Goal: Information Seeking & Learning: Learn about a topic

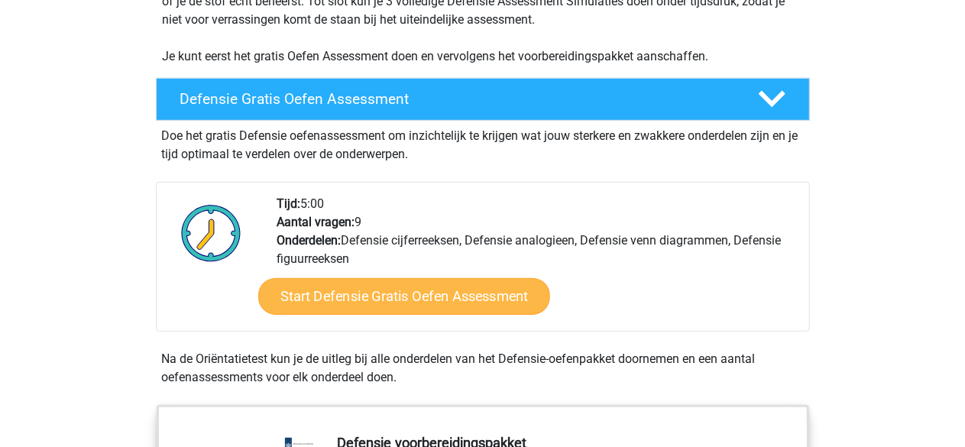
scroll to position [382, 0]
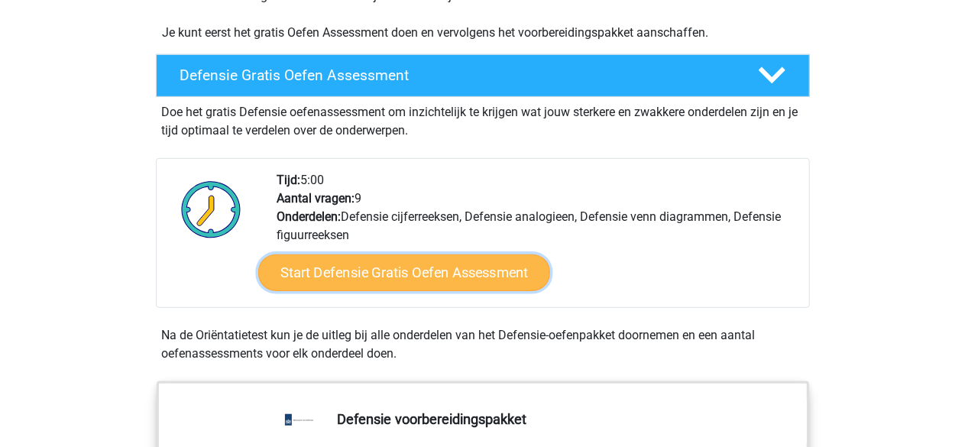
click at [397, 271] on link "Start Defensie Gratis Oefen Assessment" at bounding box center [404, 272] width 292 height 37
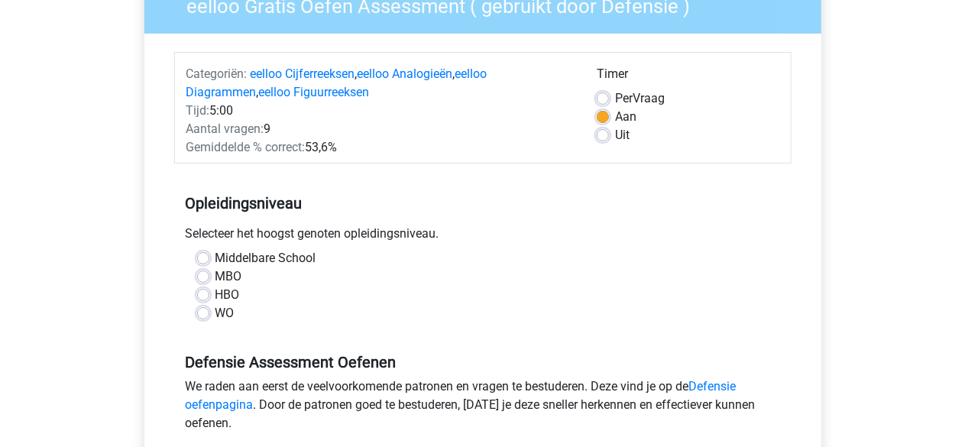
scroll to position [153, 0]
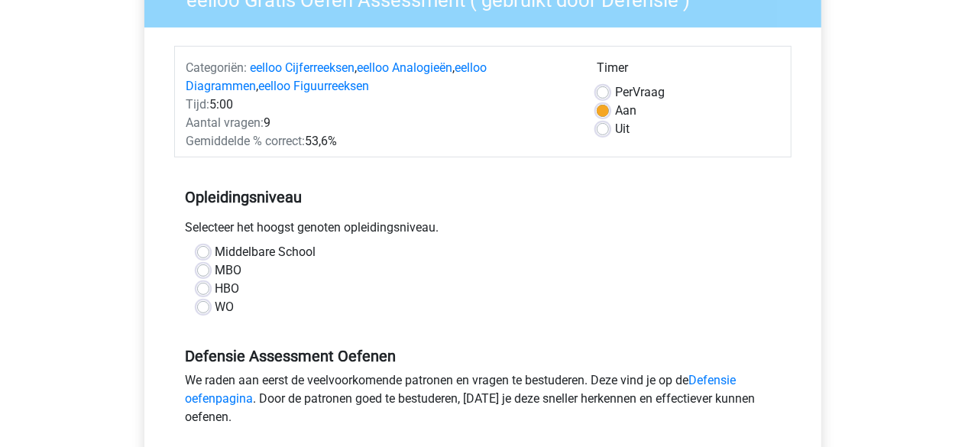
click at [215, 289] on label "HBO" at bounding box center [227, 289] width 24 height 18
click at [202, 289] on input "HBO" at bounding box center [203, 287] width 12 height 15
radio input "true"
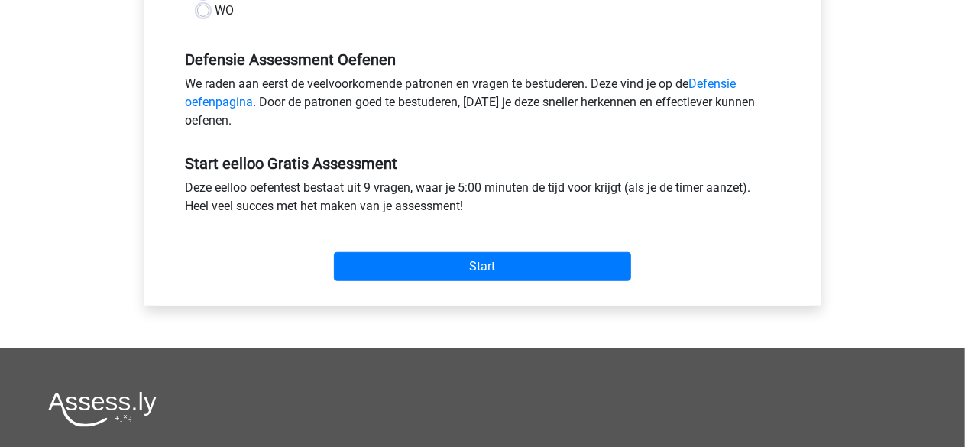
scroll to position [458, 0]
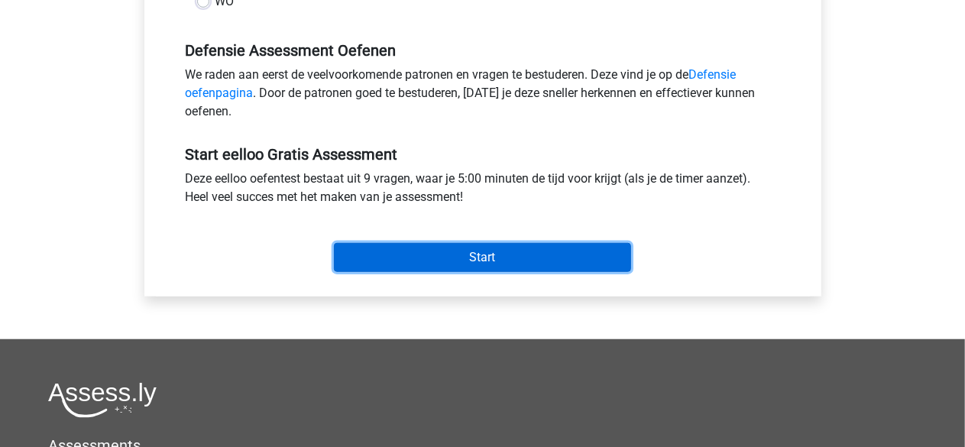
click at [483, 250] on input "Start" at bounding box center [482, 257] width 297 height 29
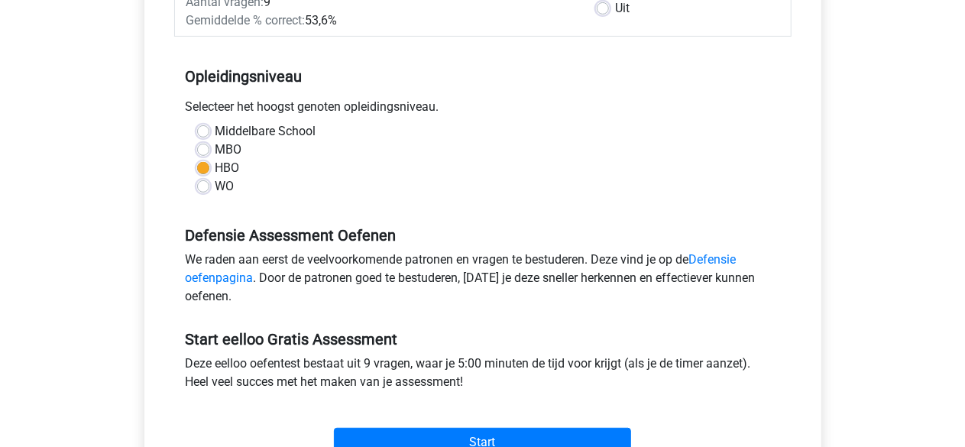
scroll to position [229, 0]
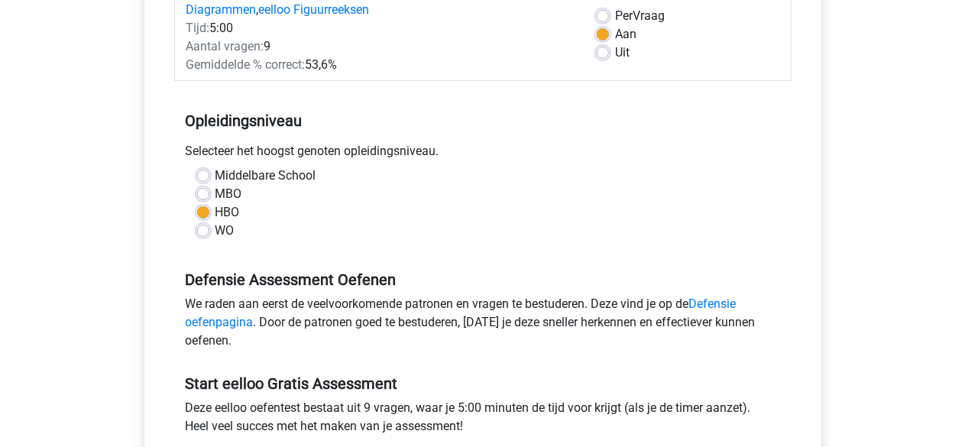
click at [215, 231] on label "WO" at bounding box center [224, 230] width 19 height 18
click at [197, 231] on input "WO" at bounding box center [203, 228] width 12 height 15
radio input "true"
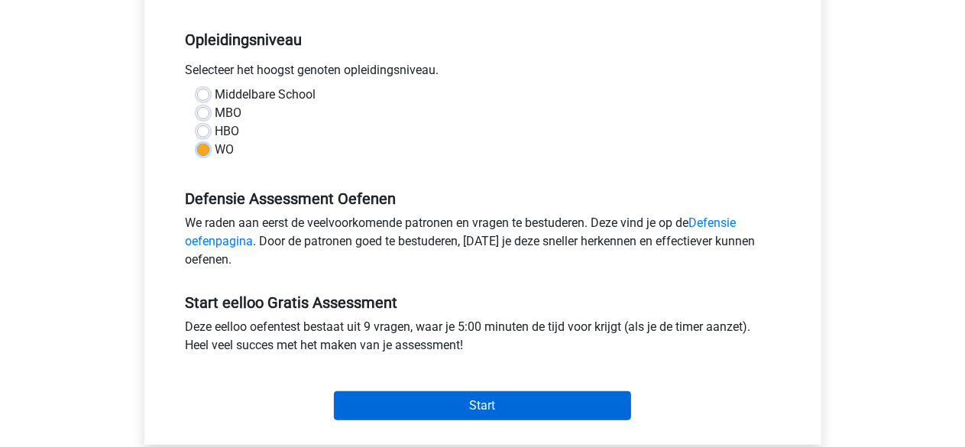
scroll to position [382, 0]
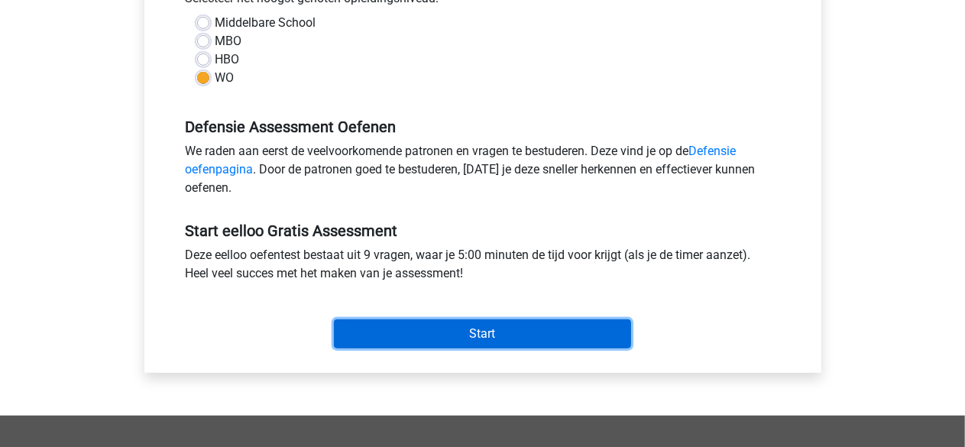
click at [477, 331] on input "Start" at bounding box center [482, 333] width 297 height 29
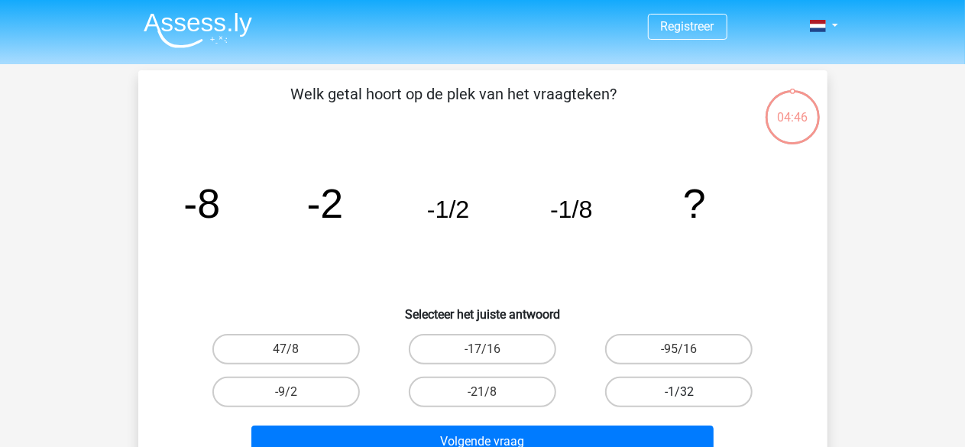
click at [690, 386] on label "-1/32" at bounding box center [678, 392] width 147 height 31
click at [689, 392] on input "-1/32" at bounding box center [684, 397] width 10 height 10
radio input "true"
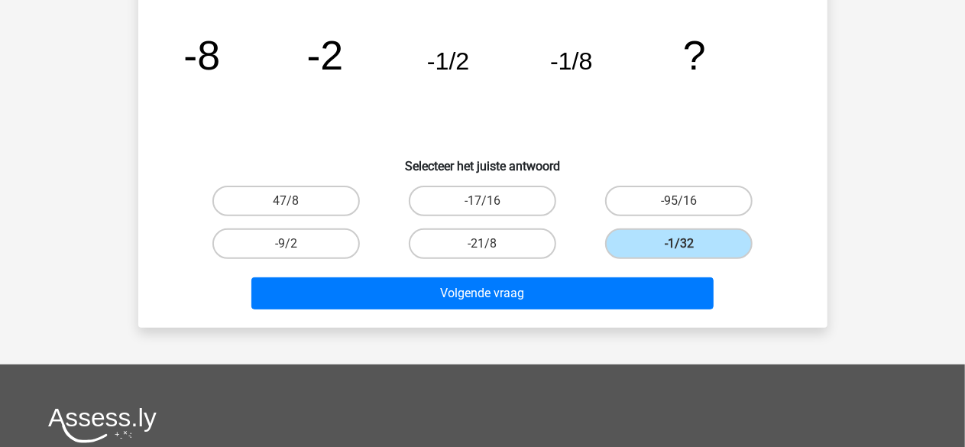
scroll to position [153, 0]
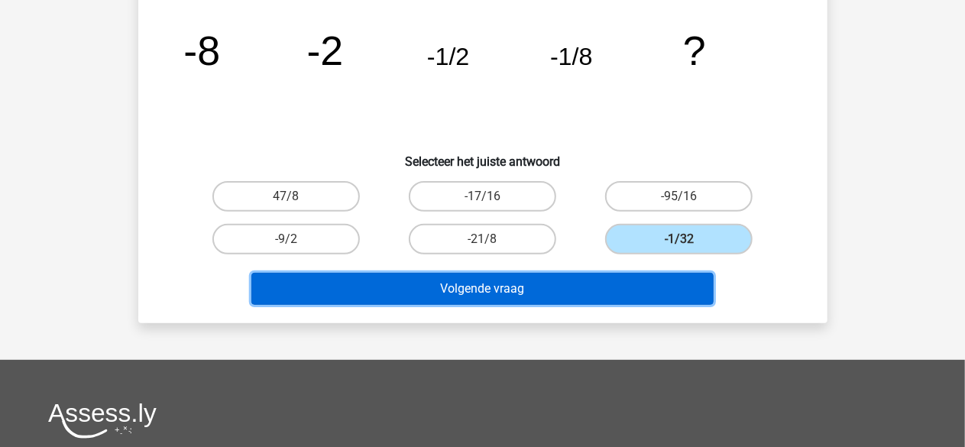
click at [535, 289] on button "Volgende vraag" at bounding box center [482, 289] width 462 height 32
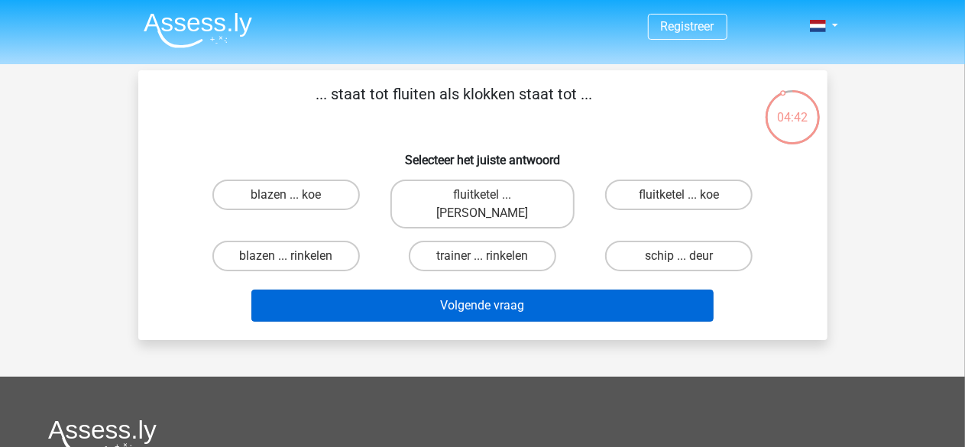
scroll to position [76, 0]
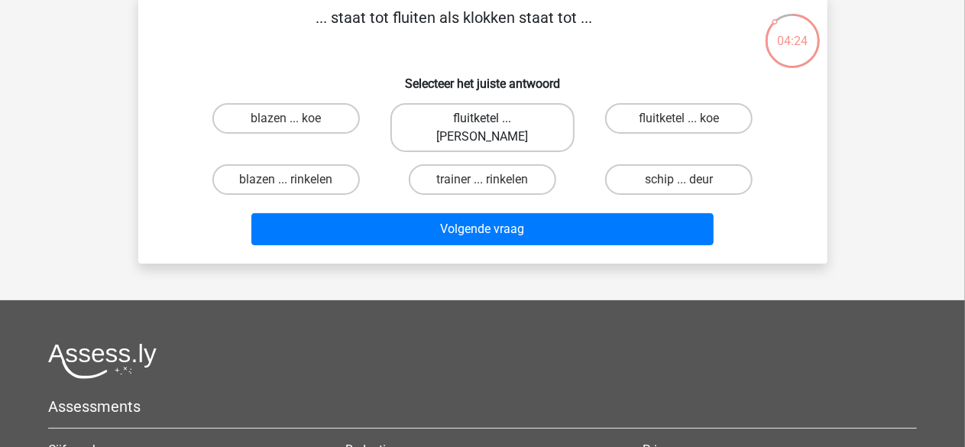
click at [519, 115] on label "fluitketel ... luiden" at bounding box center [482, 127] width 184 height 49
click at [492, 118] on input "fluitketel ... luiden" at bounding box center [487, 123] width 10 height 10
radio input "true"
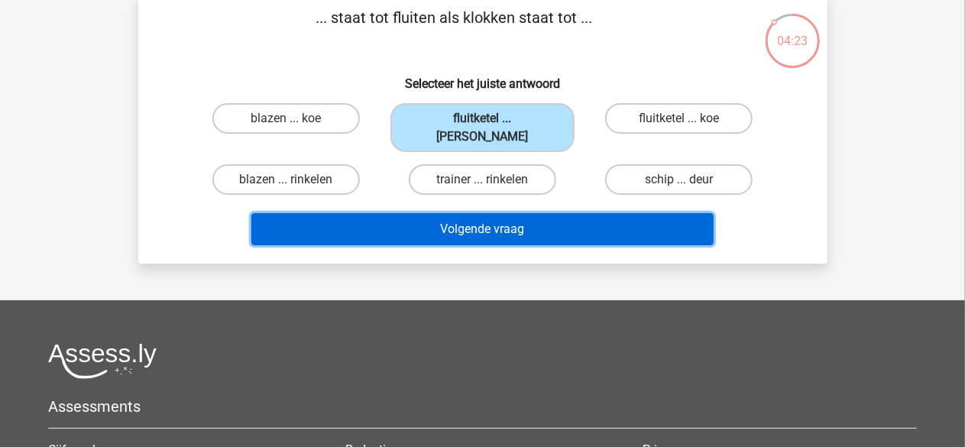
click at [509, 213] on button "Volgende vraag" at bounding box center [482, 229] width 462 height 32
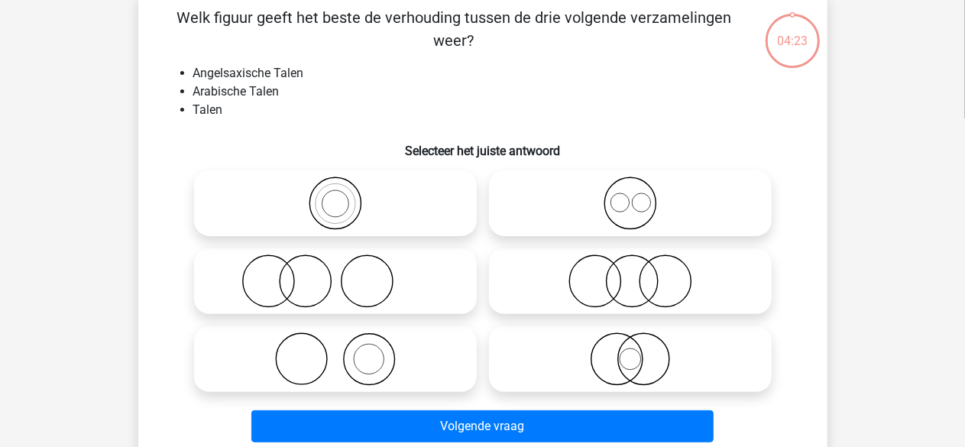
scroll to position [70, 0]
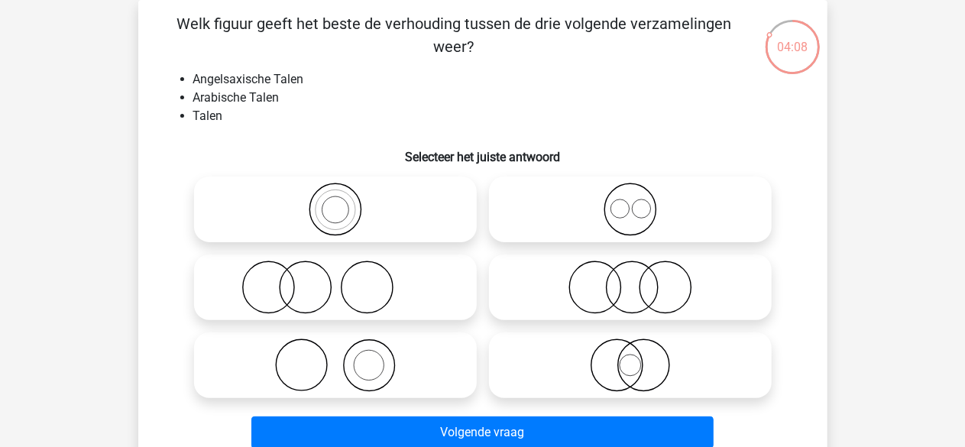
click at [623, 365] on icon at bounding box center [630, 364] width 270 height 53
click at [630, 357] on input "radio" at bounding box center [635, 353] width 10 height 10
radio input "true"
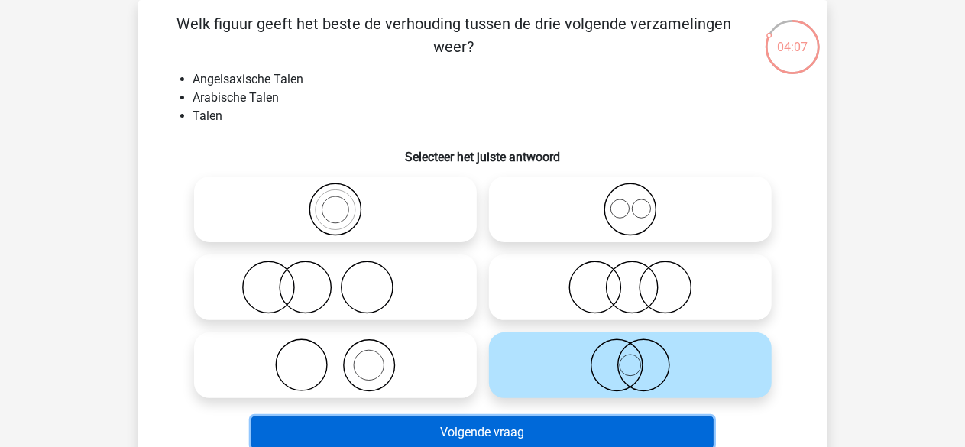
click at [589, 432] on button "Volgende vraag" at bounding box center [482, 432] width 462 height 32
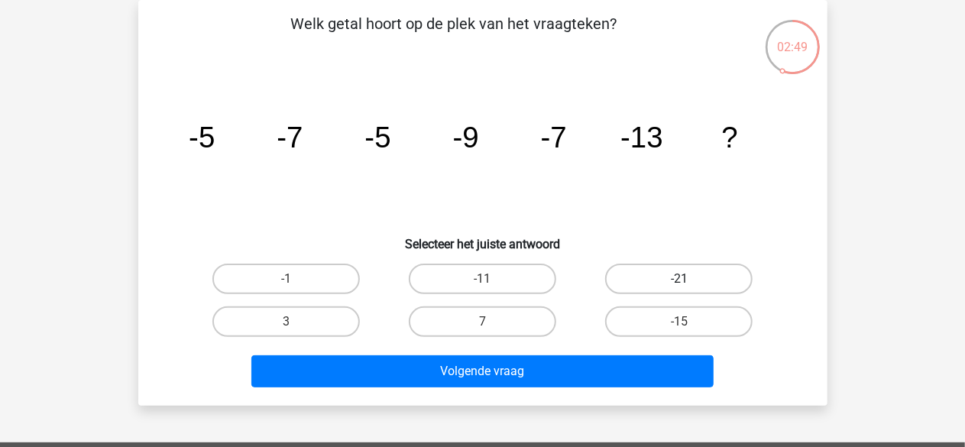
click at [716, 278] on label "-21" at bounding box center [678, 279] width 147 height 31
click at [689, 279] on input "-21" at bounding box center [684, 284] width 10 height 10
radio input "true"
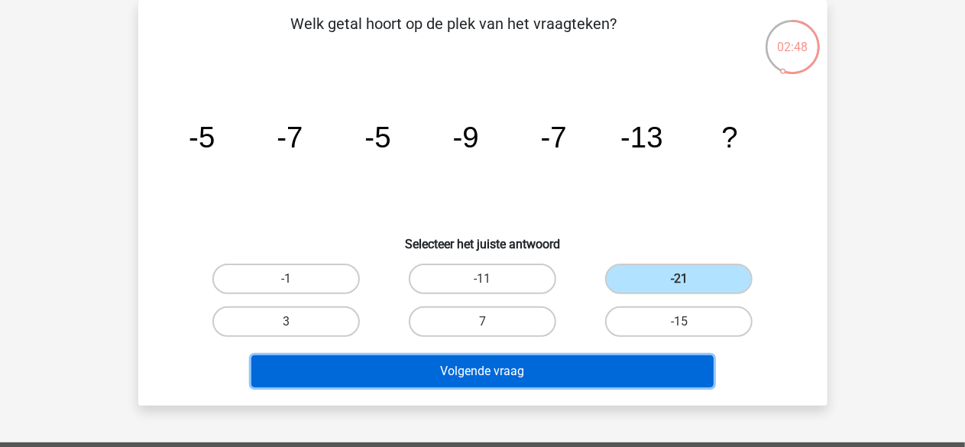
click at [590, 360] on button "Volgende vraag" at bounding box center [482, 371] width 462 height 32
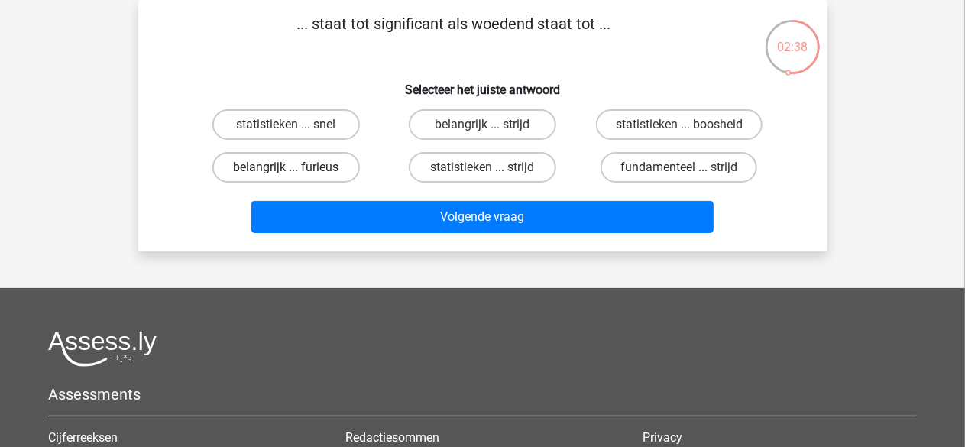
click at [276, 163] on label "belangrijk ... furieus" at bounding box center [285, 167] width 147 height 31
click at [286, 167] on input "belangrijk ... furieus" at bounding box center [291, 172] width 10 height 10
radio input "true"
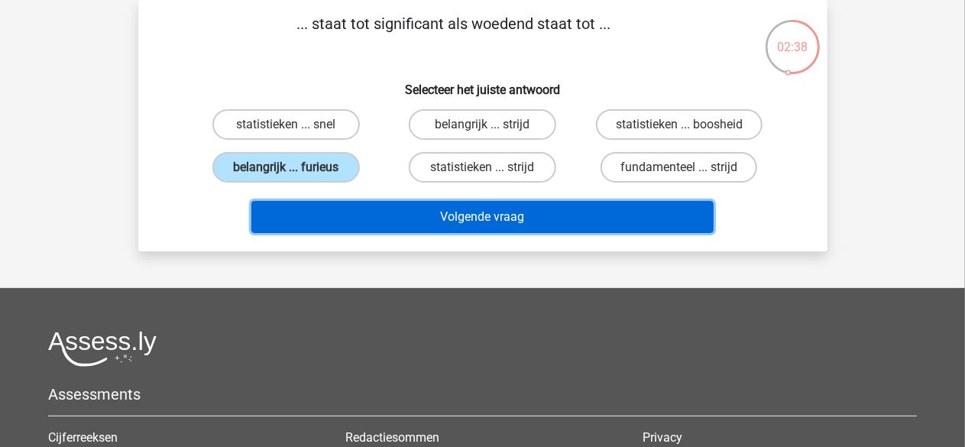
click at [469, 223] on button "Volgende vraag" at bounding box center [482, 217] width 462 height 32
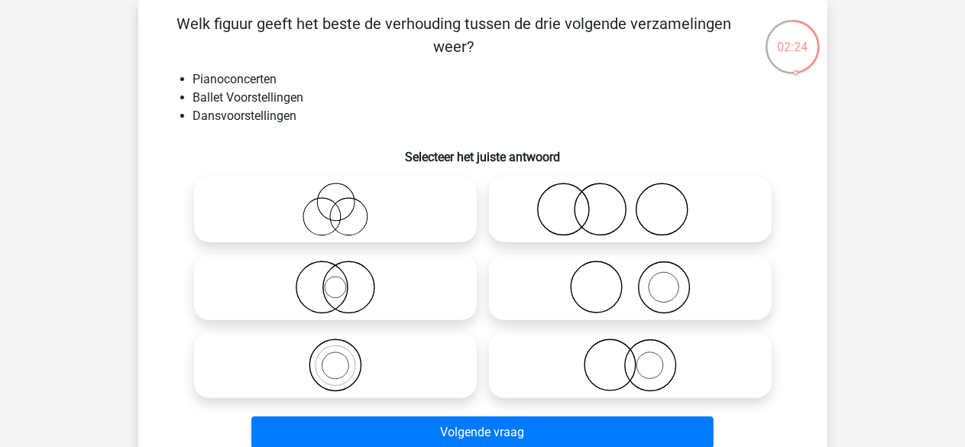
click at [338, 215] on icon at bounding box center [335, 209] width 270 height 53
click at [338, 202] on input "radio" at bounding box center [340, 197] width 10 height 10
radio input "true"
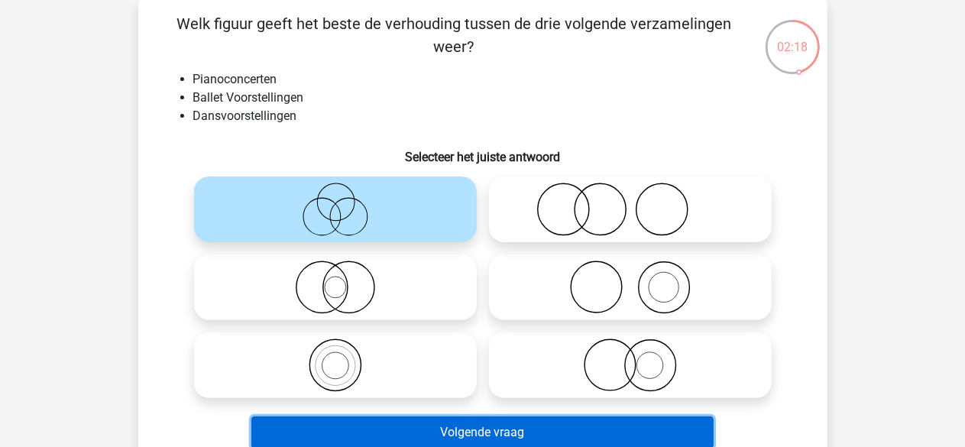
click at [529, 434] on button "Volgende vraag" at bounding box center [482, 432] width 462 height 32
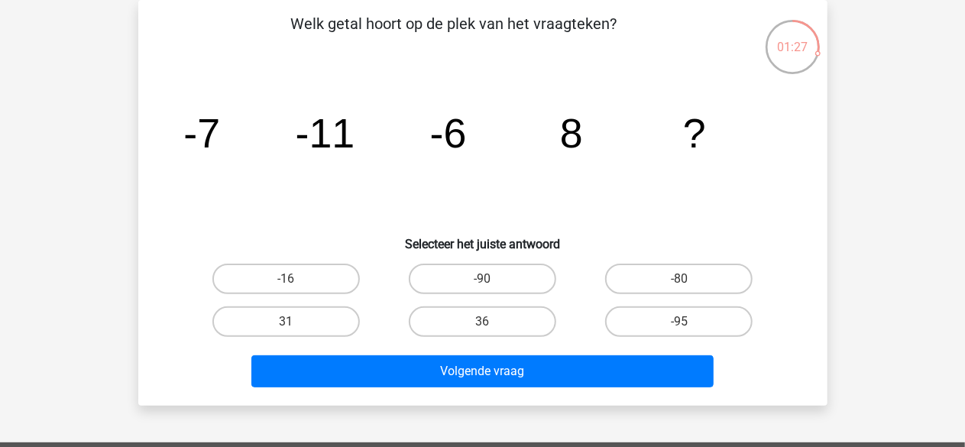
click at [289, 322] on input "31" at bounding box center [291, 327] width 10 height 10
radio input "true"
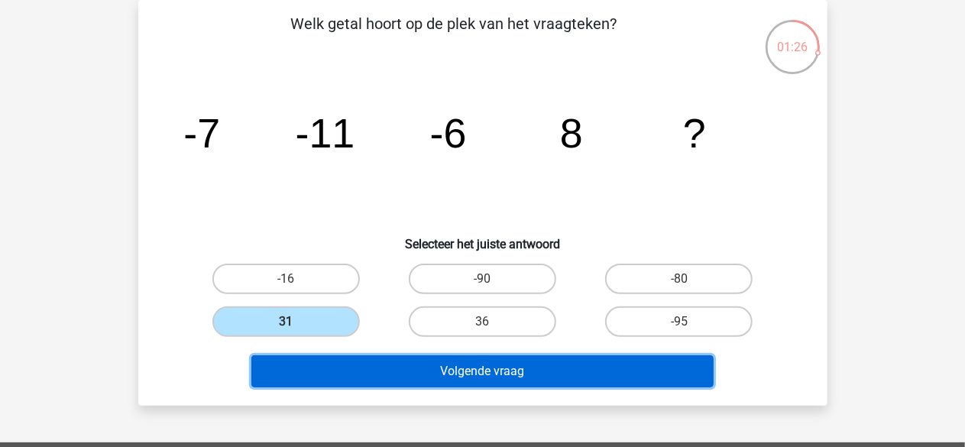
click at [409, 366] on button "Volgende vraag" at bounding box center [482, 371] width 462 height 32
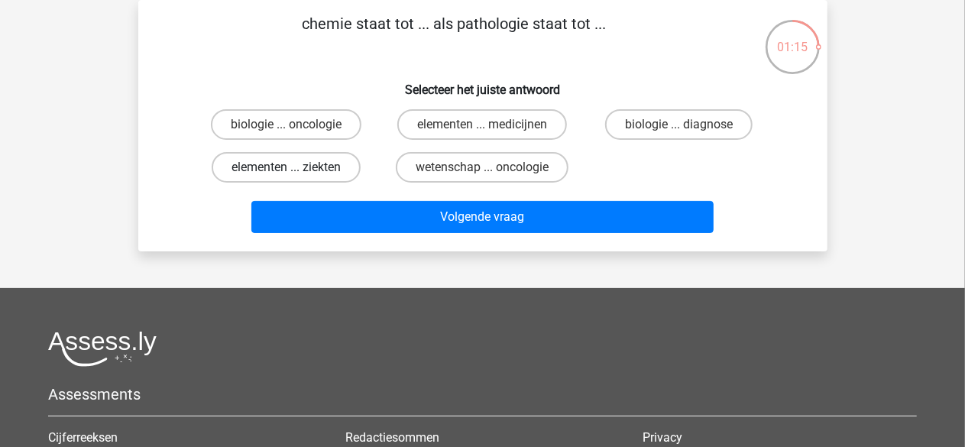
click at [321, 170] on label "elementen ... ziekten" at bounding box center [286, 167] width 149 height 31
click at [296, 170] on input "elementen ... ziekten" at bounding box center [291, 172] width 10 height 10
radio input "true"
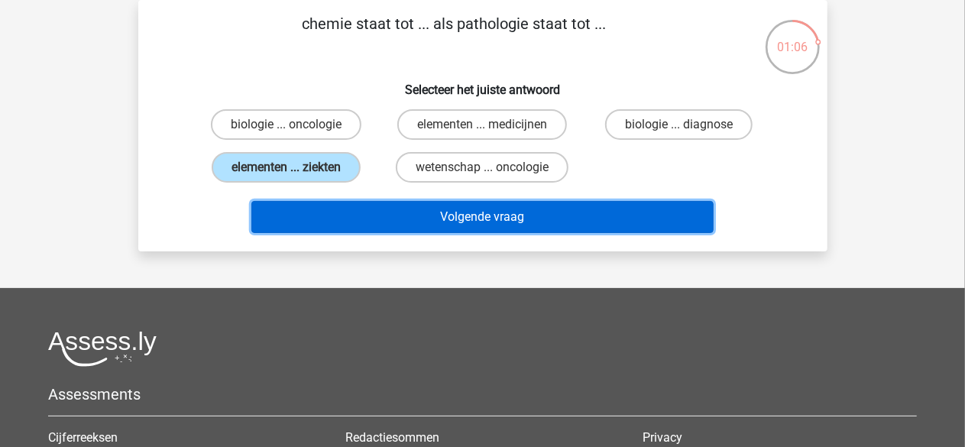
click at [482, 209] on button "Volgende vraag" at bounding box center [482, 217] width 462 height 32
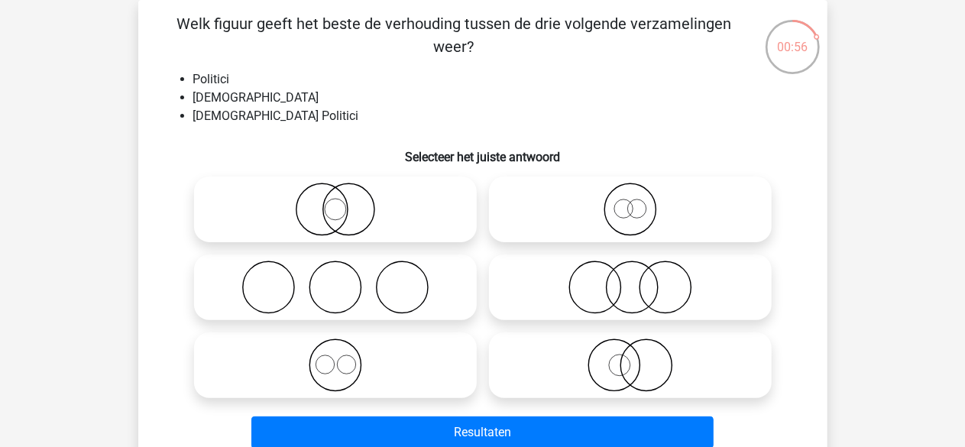
click at [336, 212] on icon at bounding box center [335, 209] width 270 height 53
click at [336, 202] on input "radio" at bounding box center [340, 197] width 10 height 10
radio input "true"
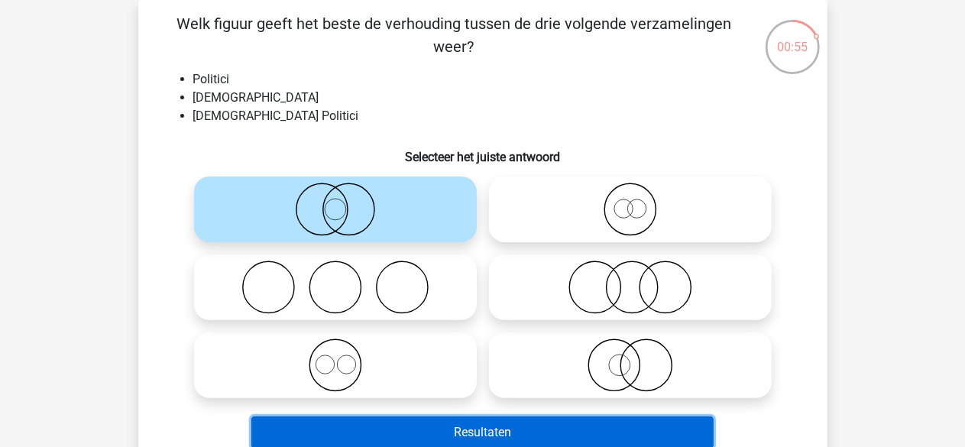
click at [512, 432] on button "Resultaten" at bounding box center [482, 432] width 462 height 32
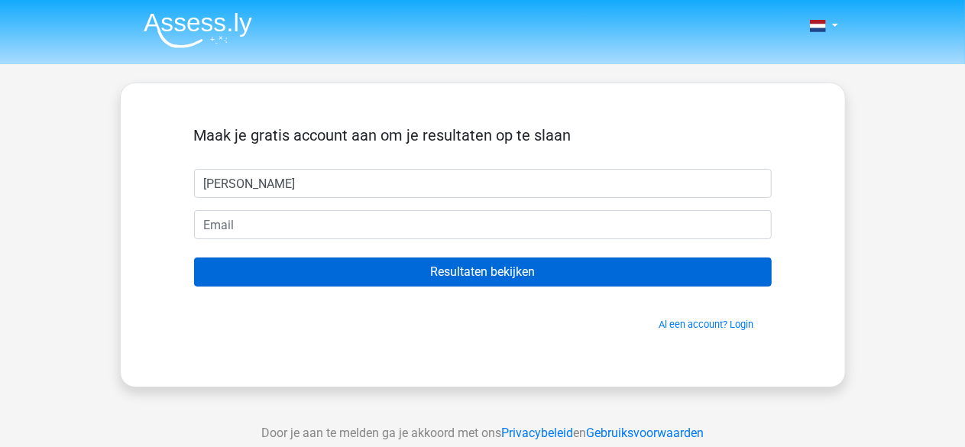
type input "[PERSON_NAME]"
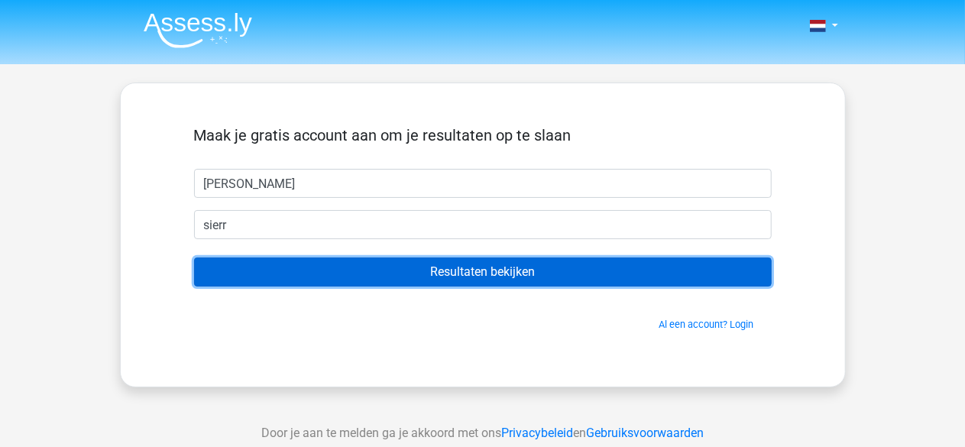
click at [479, 270] on input "Resultaten bekijken" at bounding box center [482, 271] width 577 height 29
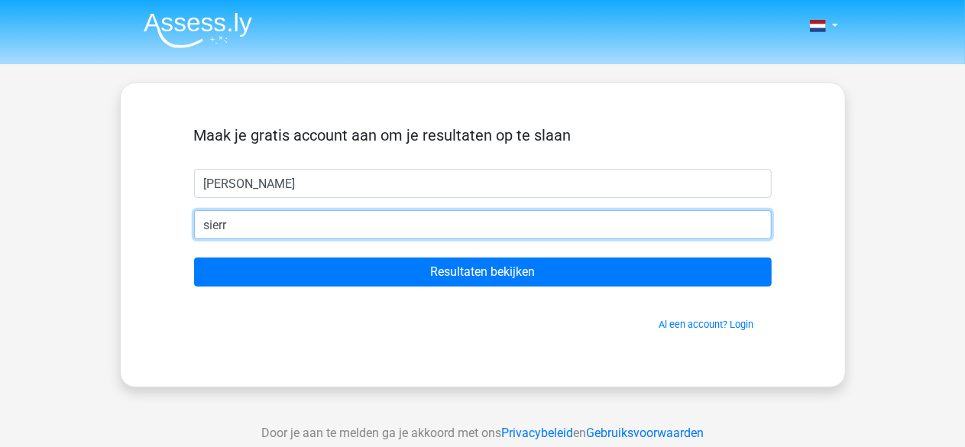
click at [257, 221] on input "sierr" at bounding box center [482, 224] width 577 height 29
type input "sierratom@hotmail.com"
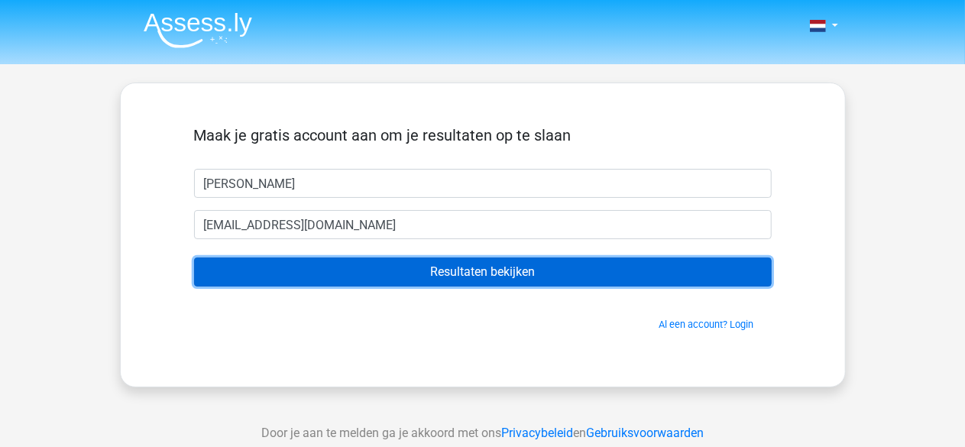
click at [426, 265] on input "Resultaten bekijken" at bounding box center [482, 271] width 577 height 29
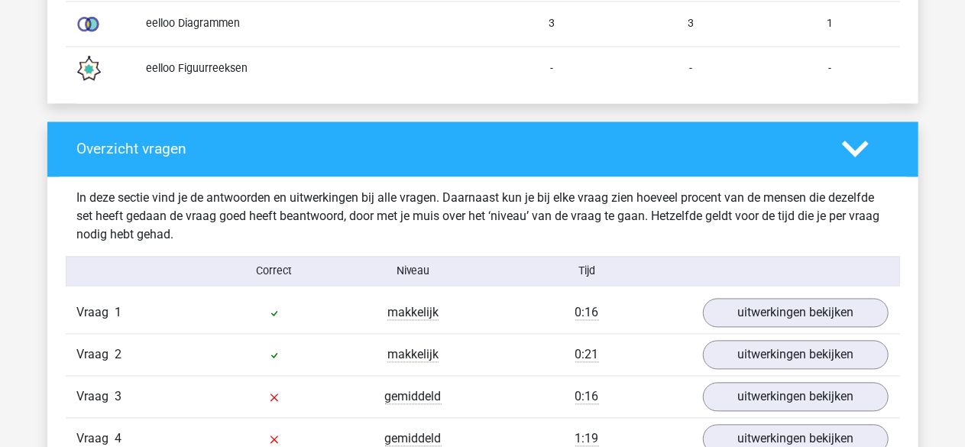
scroll to position [1451, 0]
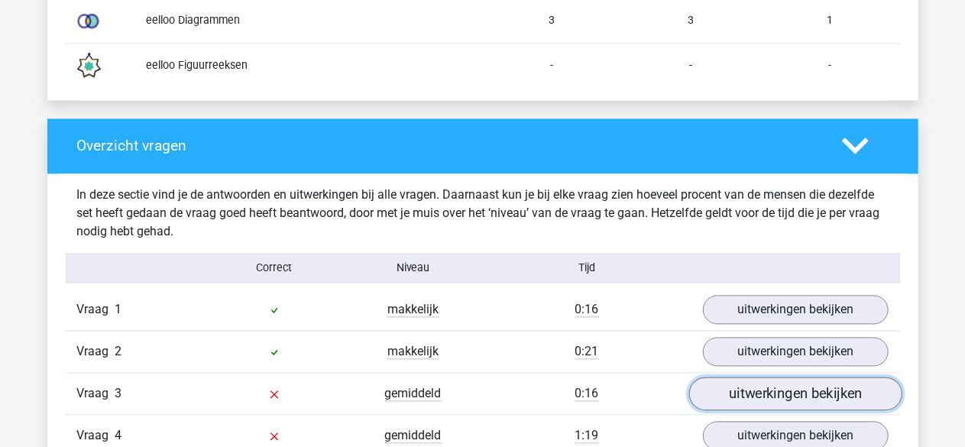
click at [771, 391] on link "uitwerkingen bekijken" at bounding box center [794, 394] width 213 height 34
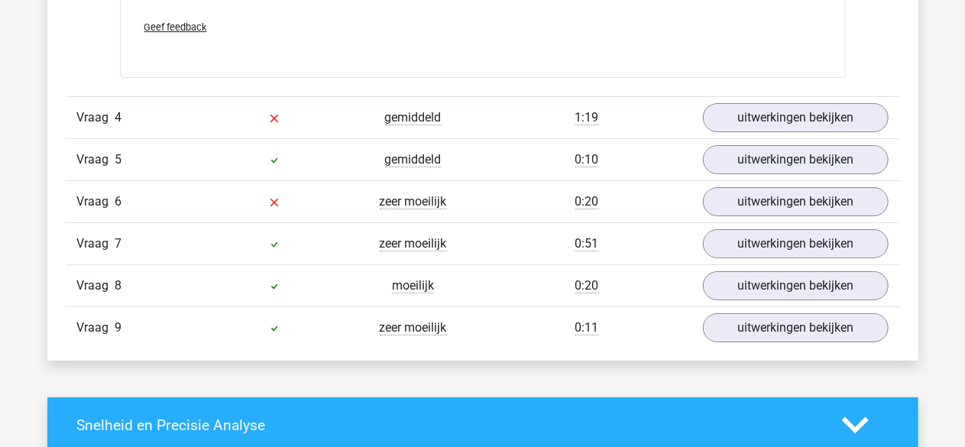
scroll to position [2597, 0]
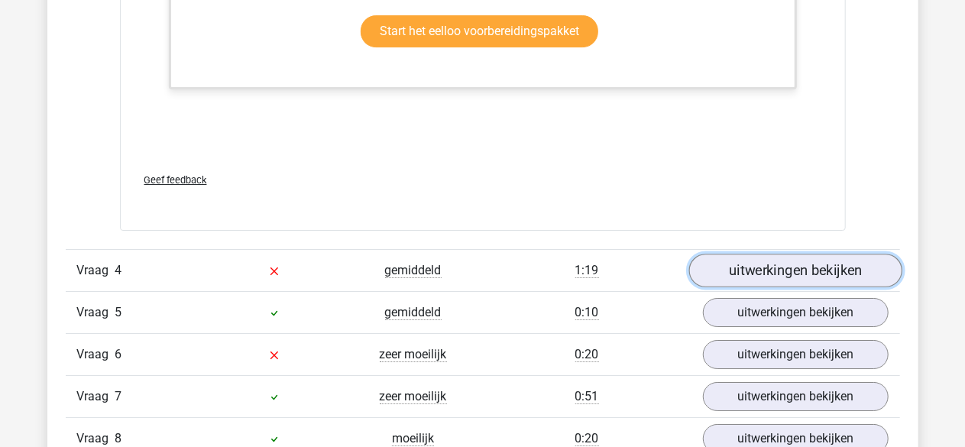
click at [794, 260] on link "uitwerkingen bekijken" at bounding box center [794, 271] width 213 height 34
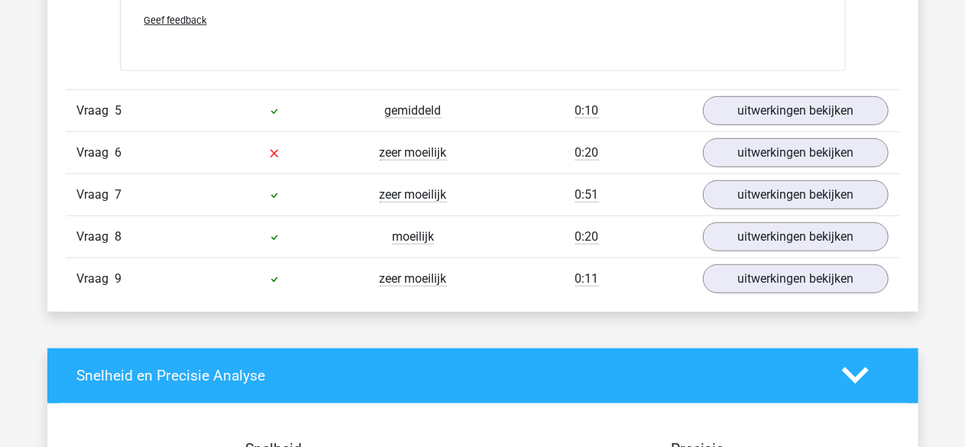
scroll to position [3513, 0]
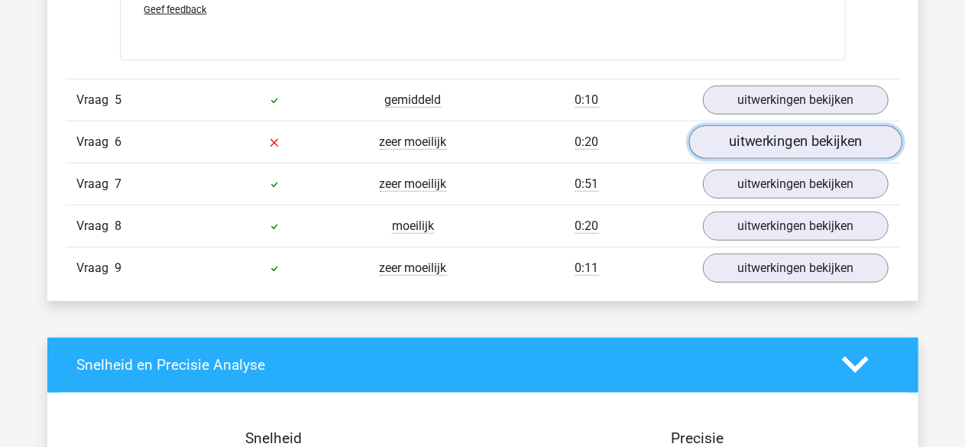
click at [816, 136] on link "uitwerkingen bekijken" at bounding box center [794, 142] width 213 height 34
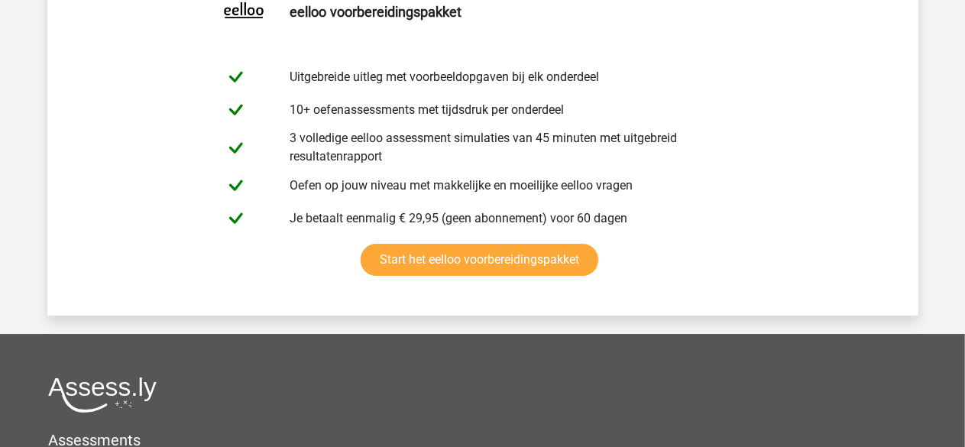
scroll to position [5346, 0]
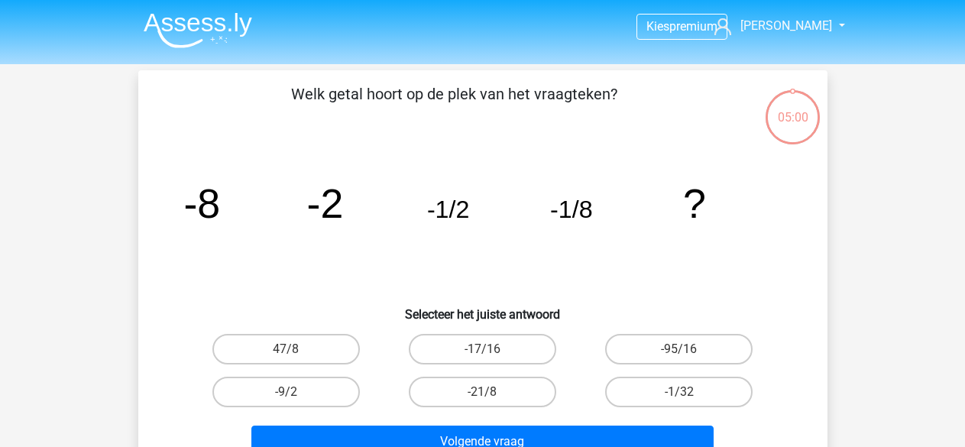
scroll to position [70, 0]
click at [679, 390] on div "-1/32" at bounding box center [679, 392] width 184 height 31
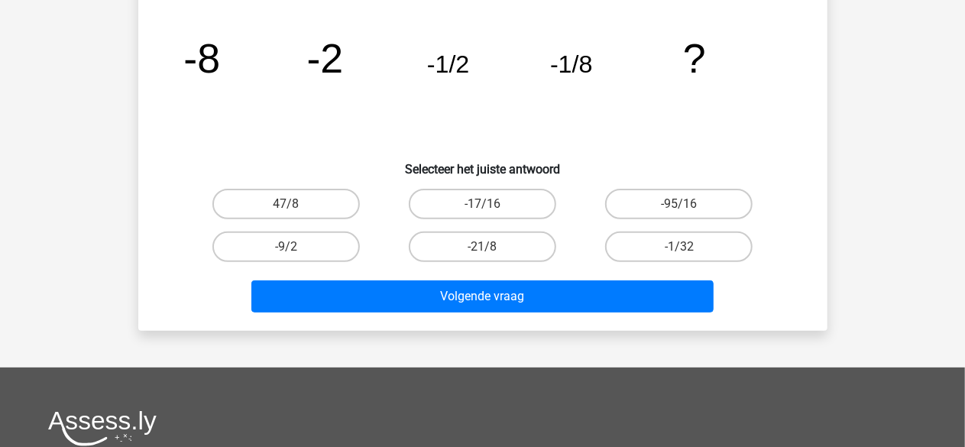
scroll to position [153, 0]
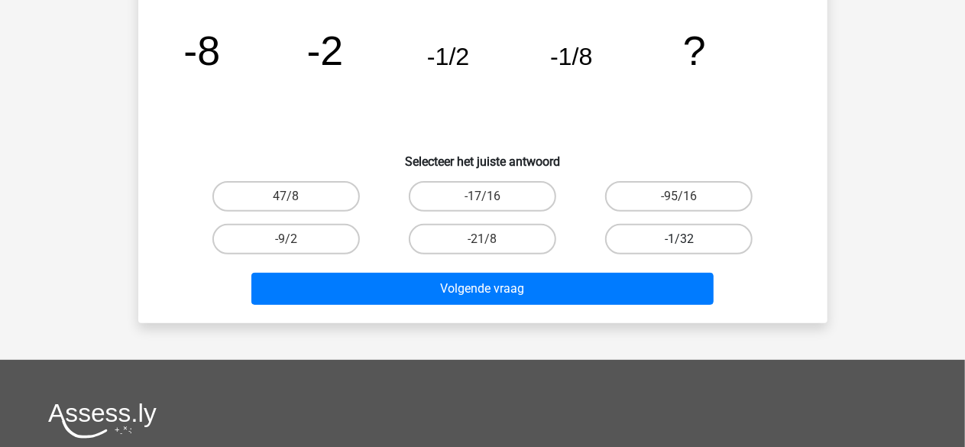
click at [714, 233] on label "-1/32" at bounding box center [678, 239] width 147 height 31
click at [689, 239] on input "-1/32" at bounding box center [684, 244] width 10 height 10
radio input "true"
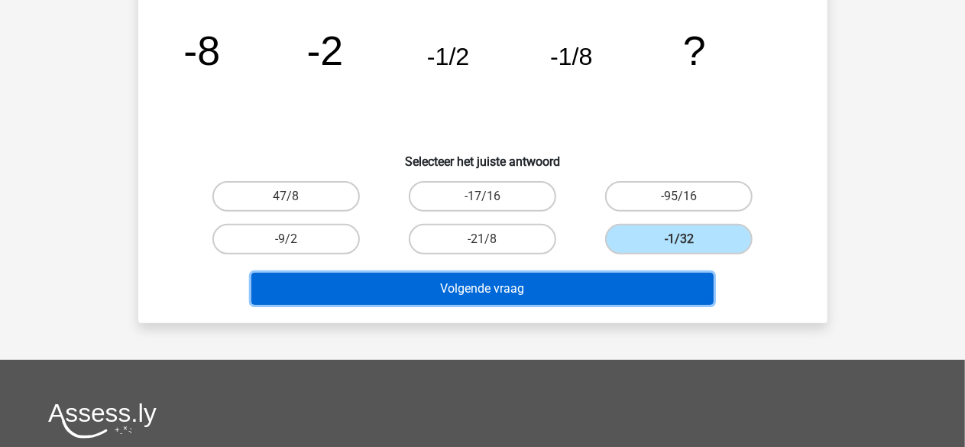
click at [554, 286] on button "Volgende vraag" at bounding box center [482, 289] width 462 height 32
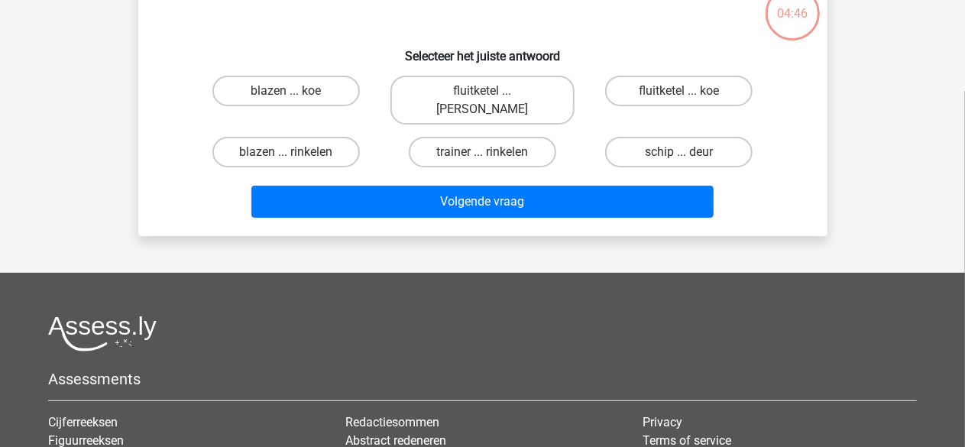
scroll to position [70, 0]
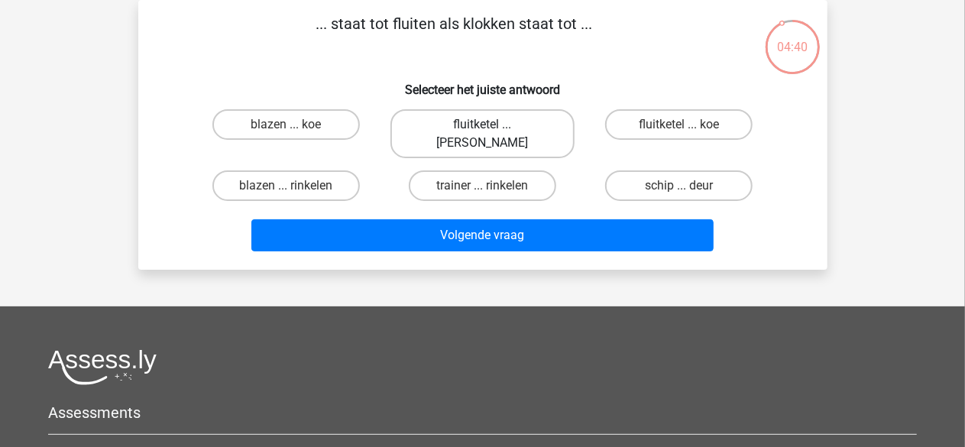
click at [491, 120] on label "fluitketel ... luiden" at bounding box center [482, 133] width 184 height 49
click at [491, 124] on input "fluitketel ... luiden" at bounding box center [487, 129] width 10 height 10
radio input "true"
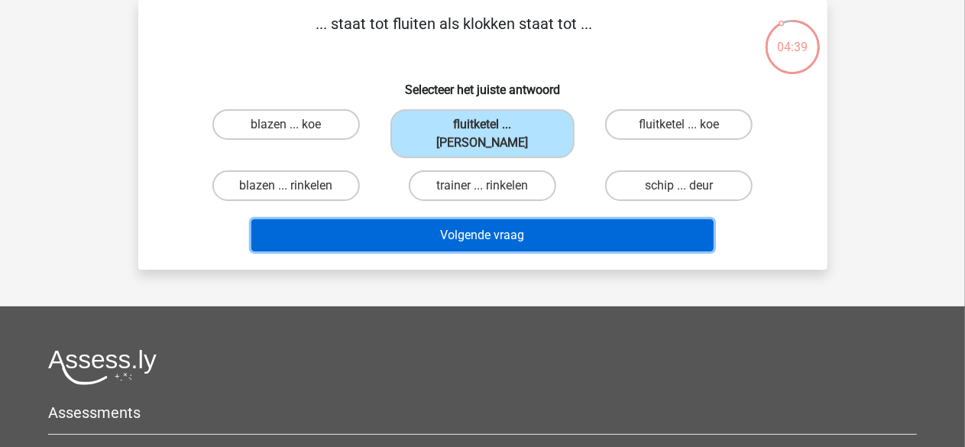
click at [494, 219] on button "Volgende vraag" at bounding box center [482, 235] width 462 height 32
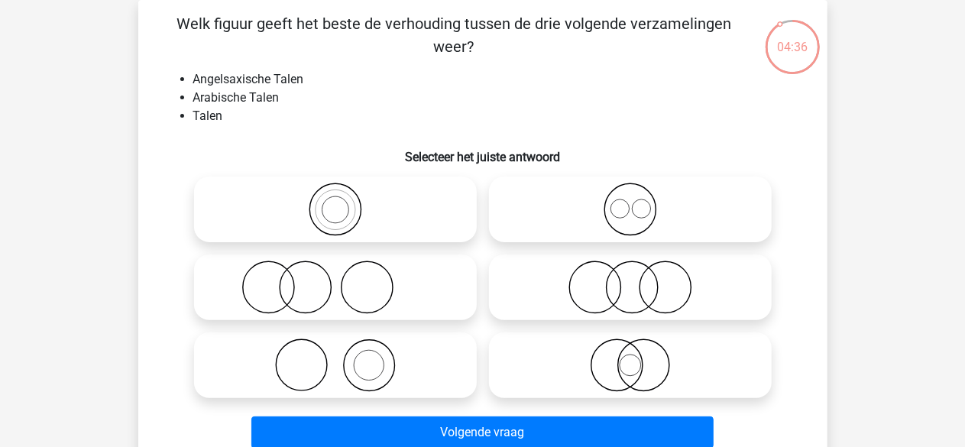
click at [630, 201] on input "radio" at bounding box center [635, 197] width 10 height 10
radio input "true"
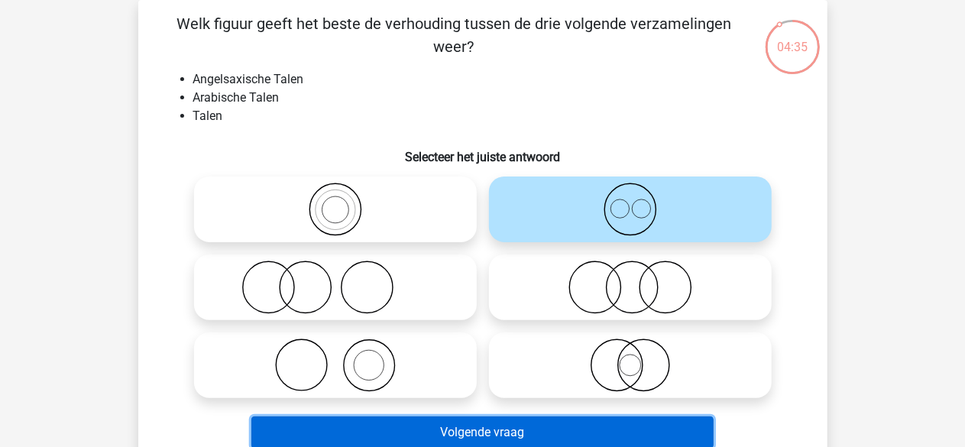
click at [576, 418] on button "Volgende vraag" at bounding box center [482, 432] width 462 height 32
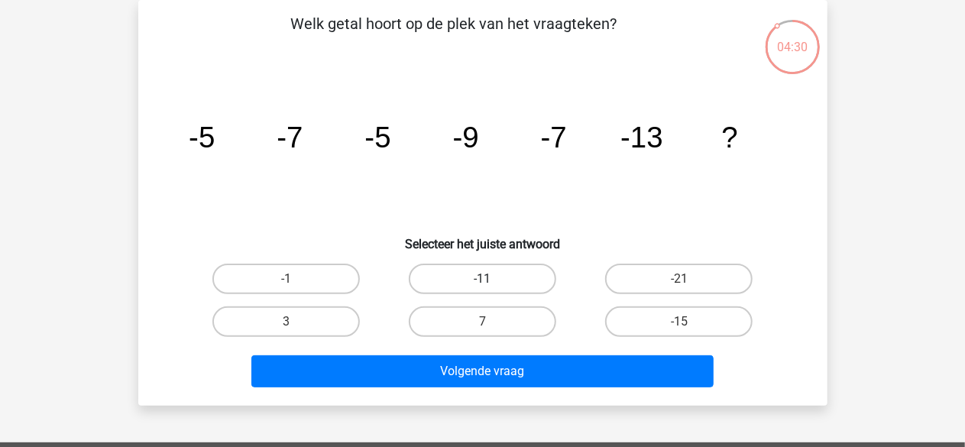
click at [532, 277] on label "-11" at bounding box center [482, 279] width 147 height 31
click at [492, 279] on input "-11" at bounding box center [487, 284] width 10 height 10
radio input "true"
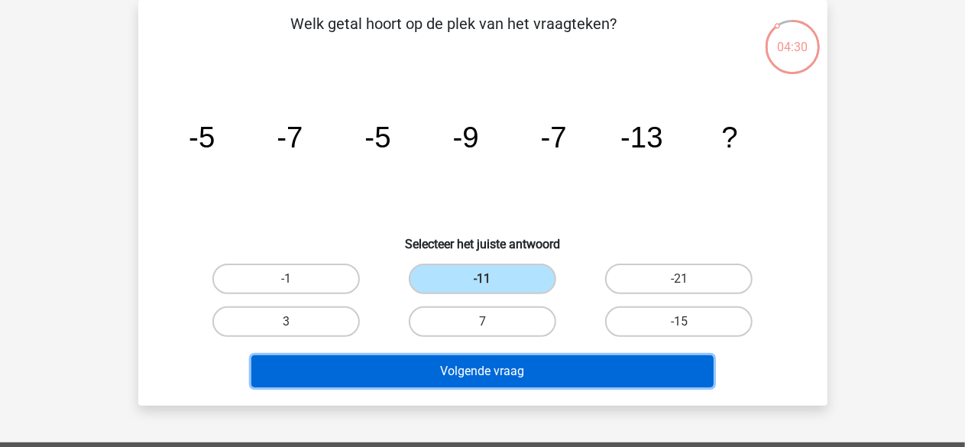
click at [518, 372] on button "Volgende vraag" at bounding box center [482, 371] width 462 height 32
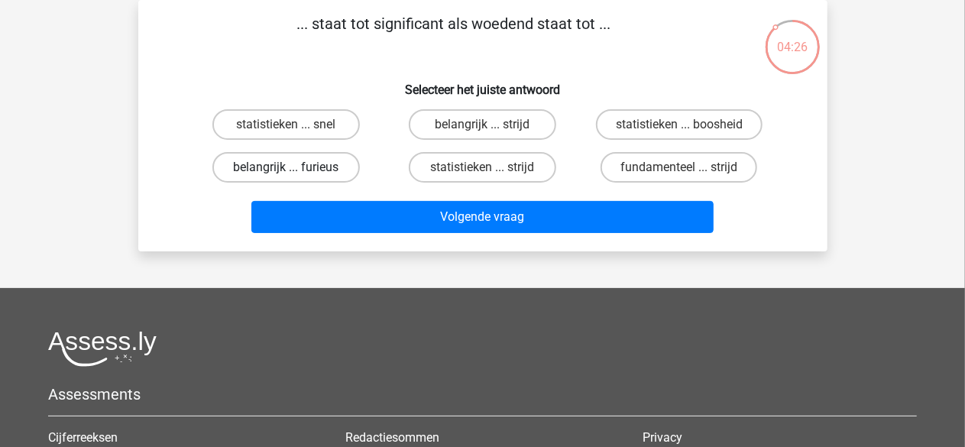
click at [287, 163] on label "belangrijk ... furieus" at bounding box center [285, 167] width 147 height 31
click at [287, 167] on input "belangrijk ... furieus" at bounding box center [291, 172] width 10 height 10
radio input "true"
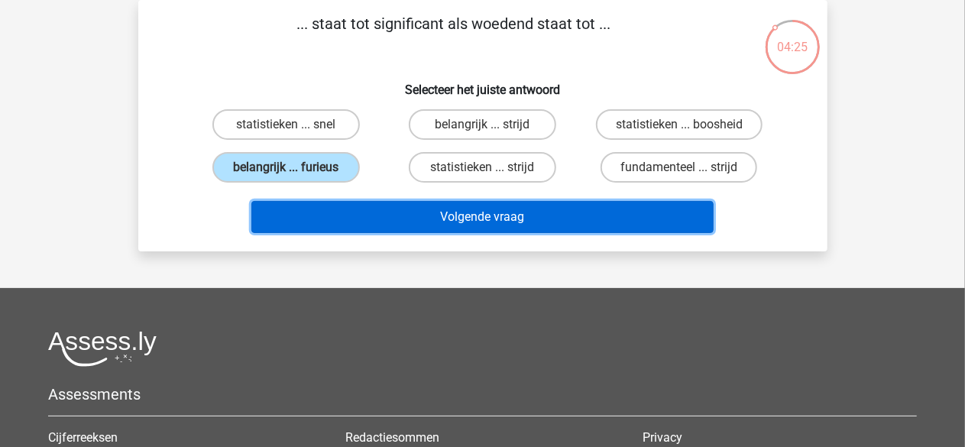
click at [457, 209] on button "Volgende vraag" at bounding box center [482, 217] width 462 height 32
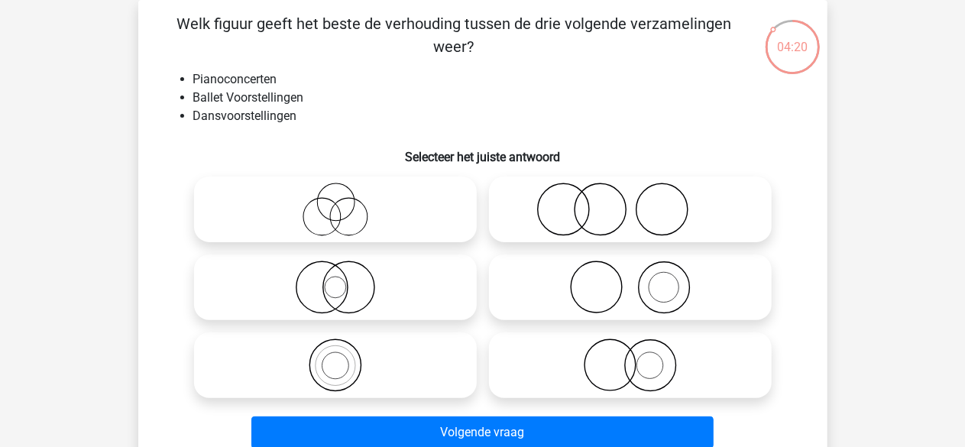
click at [599, 285] on icon at bounding box center [630, 286] width 270 height 53
click at [630, 280] on input "radio" at bounding box center [635, 275] width 10 height 10
radio input "true"
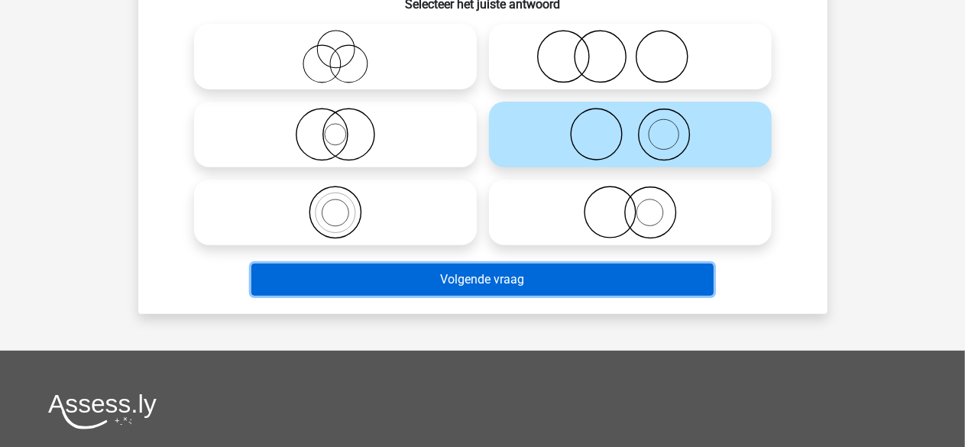
click at [555, 281] on button "Volgende vraag" at bounding box center [482, 280] width 462 height 32
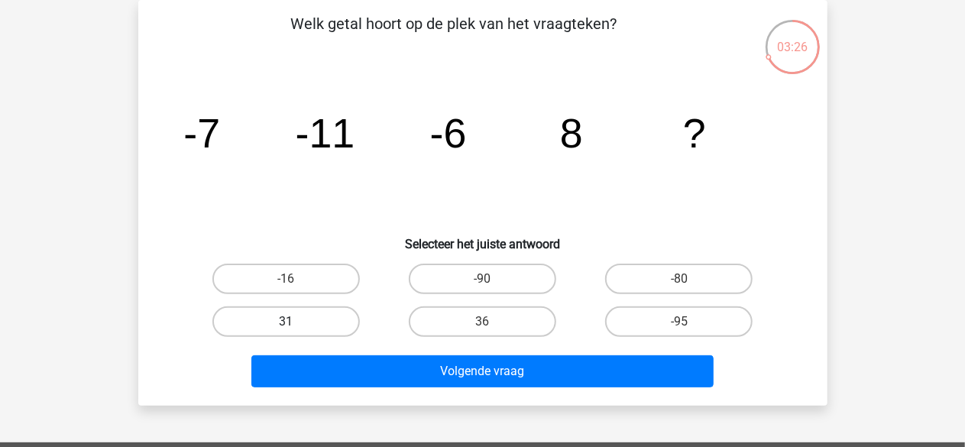
drag, startPoint x: 293, startPoint y: 303, endPoint x: 284, endPoint y: 314, distance: 14.1
click at [289, 306] on div "31" at bounding box center [286, 321] width 196 height 43
drag, startPoint x: 281, startPoint y: 325, endPoint x: 318, endPoint y: 348, distance: 43.9
click at [281, 325] on label "31" at bounding box center [285, 321] width 147 height 31
click at [286, 325] on input "31" at bounding box center [291, 327] width 10 height 10
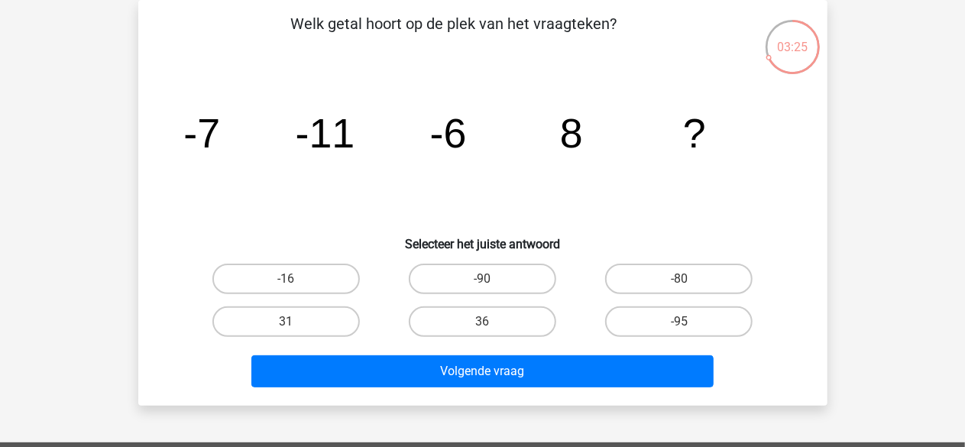
radio input "true"
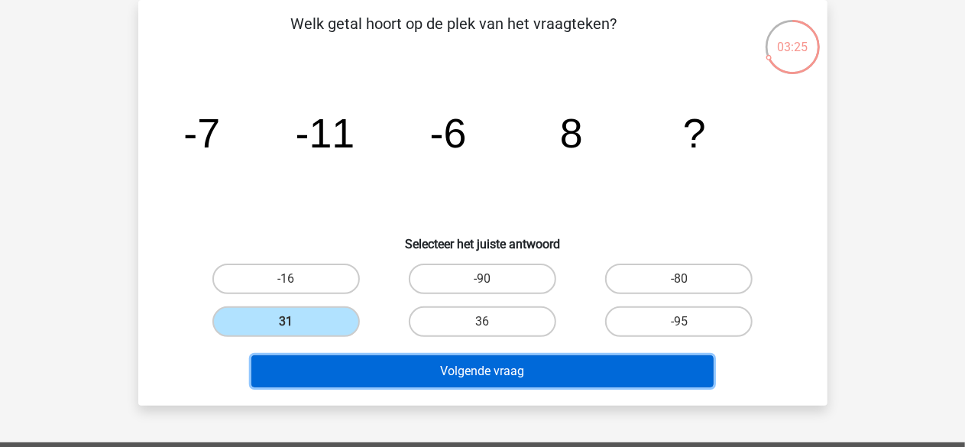
click at [437, 373] on button "Volgende vraag" at bounding box center [482, 371] width 462 height 32
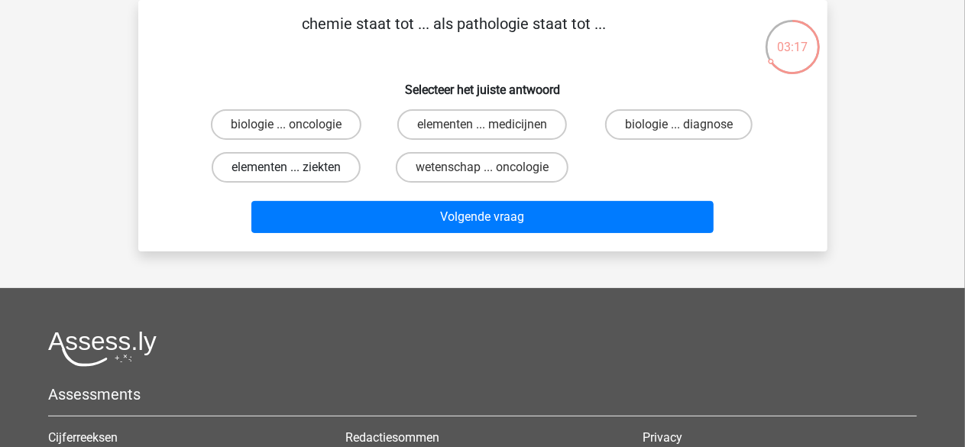
click at [315, 175] on label "elementen ... ziekten" at bounding box center [286, 167] width 149 height 31
click at [296, 175] on input "elementen ... ziekten" at bounding box center [291, 172] width 10 height 10
radio input "true"
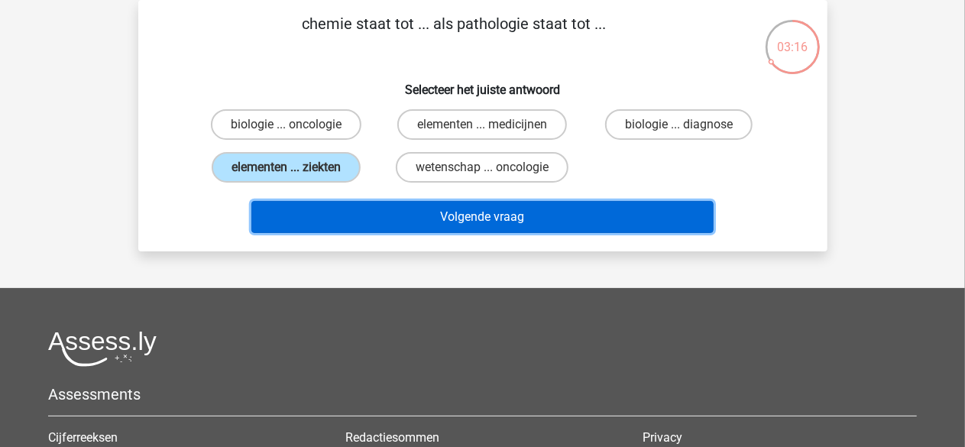
click at [440, 218] on button "Volgende vraag" at bounding box center [482, 217] width 462 height 32
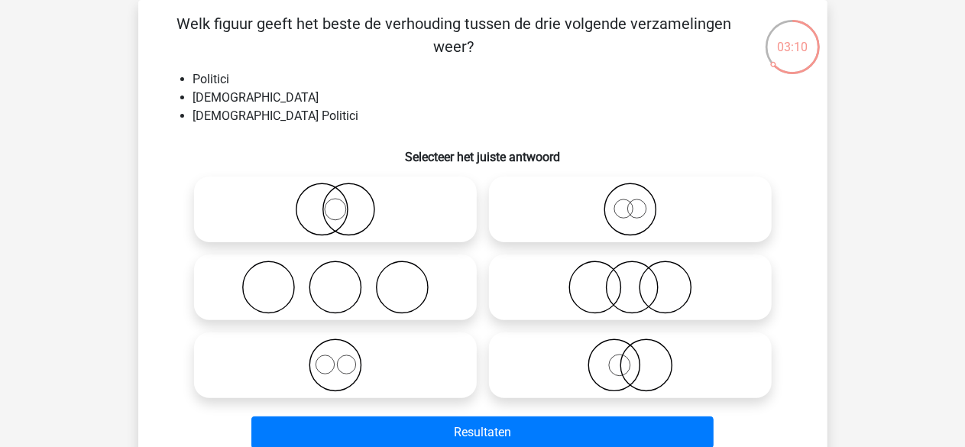
click at [338, 210] on icon at bounding box center [335, 209] width 270 height 53
click at [338, 202] on input "radio" at bounding box center [340, 197] width 10 height 10
radio input "true"
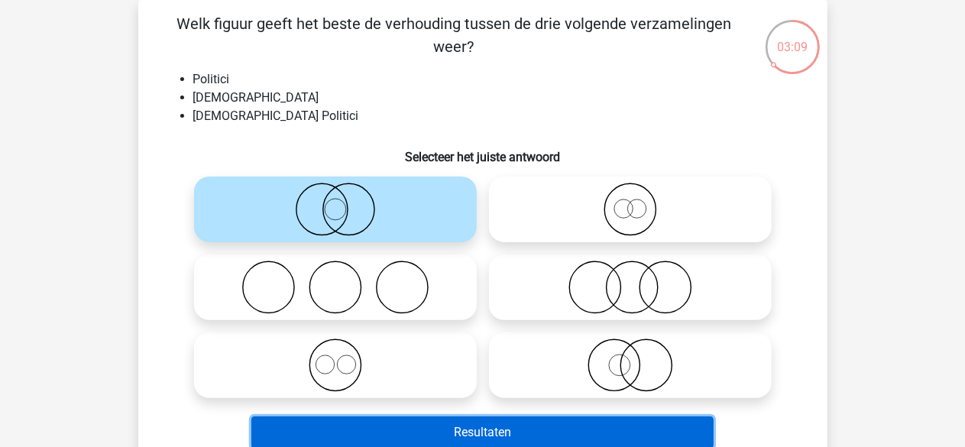
click at [490, 425] on button "Resultaten" at bounding box center [482, 432] width 462 height 32
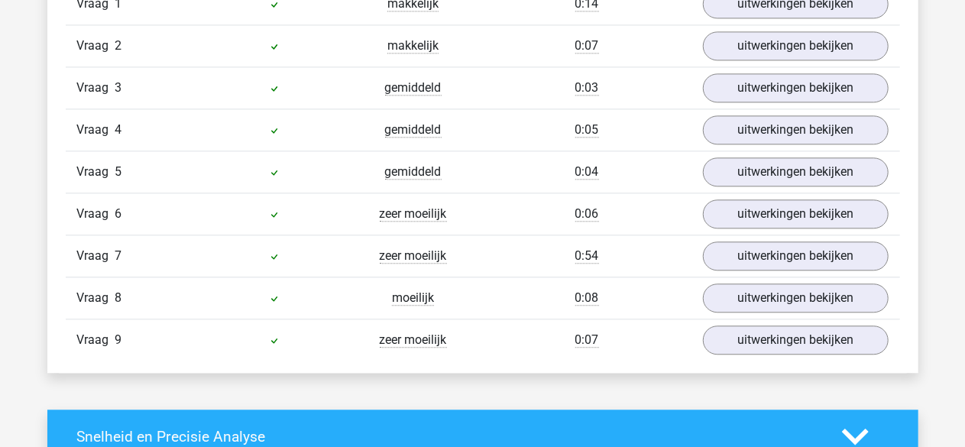
scroll to position [1680, 0]
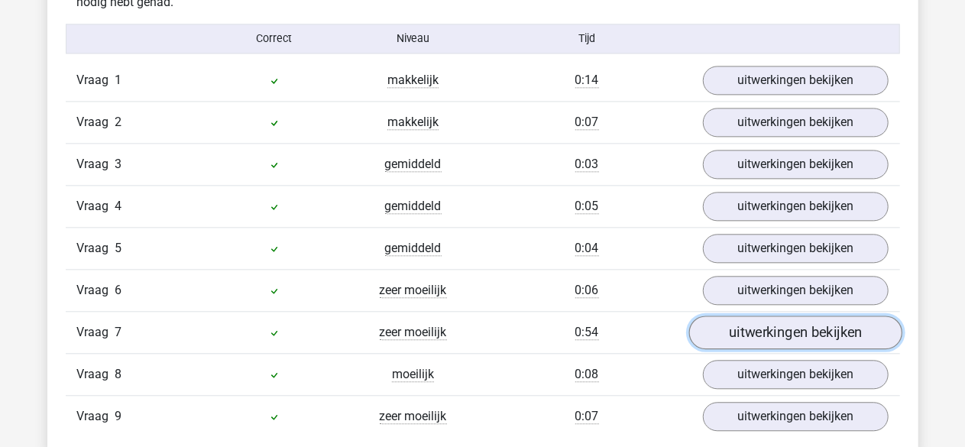
click at [787, 325] on link "uitwerkingen bekijken" at bounding box center [794, 332] width 213 height 34
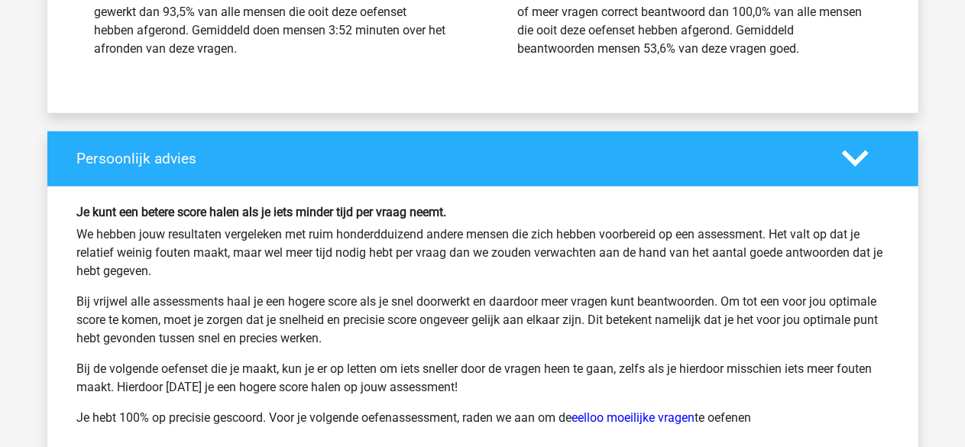
scroll to position [3513, 0]
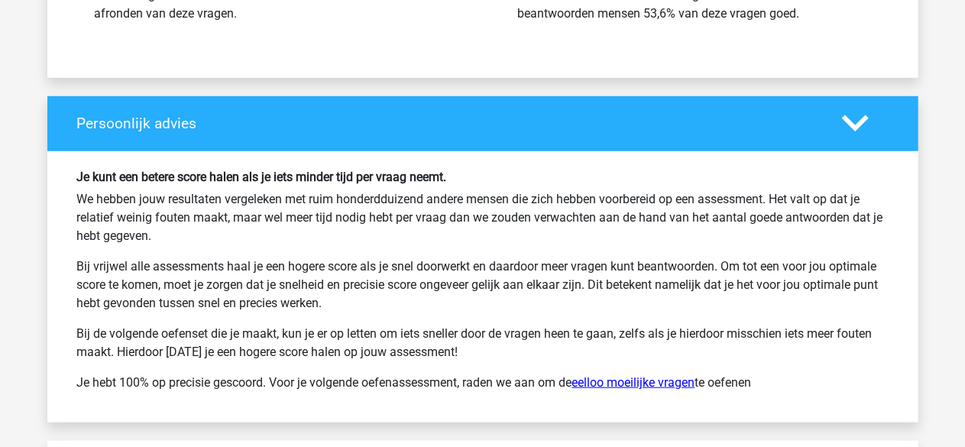
click at [639, 377] on link "eelloo moeilijke vragen" at bounding box center [633, 382] width 123 height 15
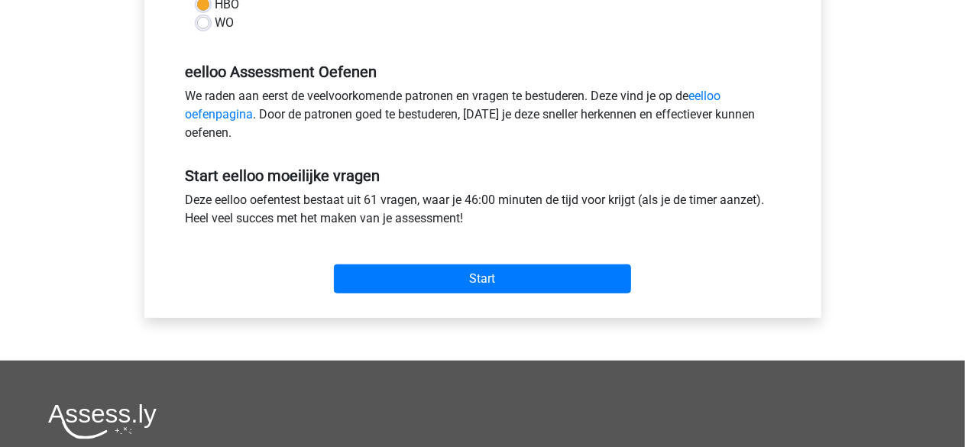
scroll to position [458, 0]
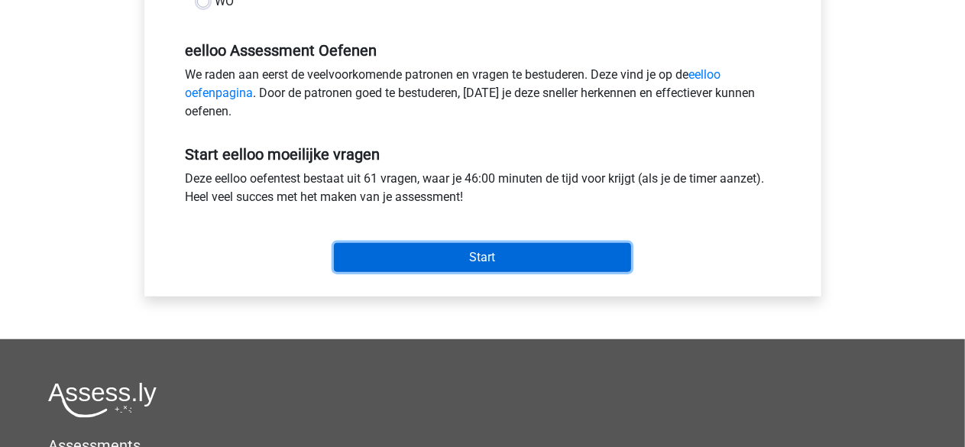
click at [454, 246] on input "Start" at bounding box center [482, 257] width 297 height 29
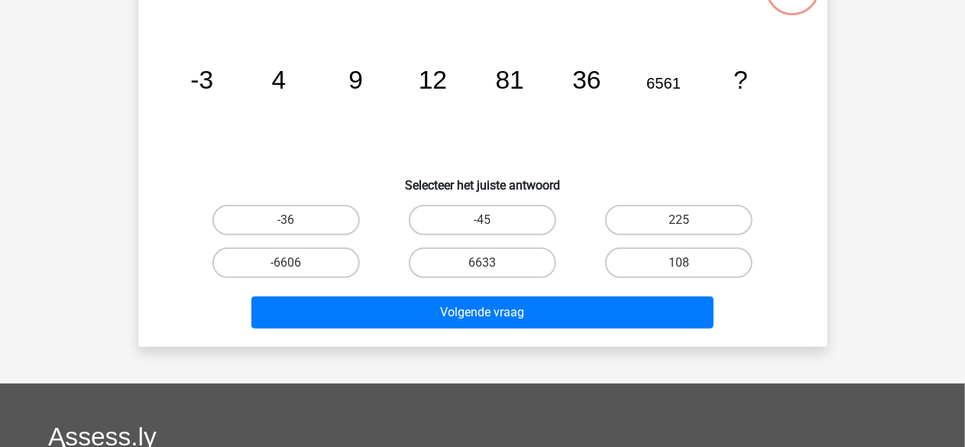
scroll to position [153, 0]
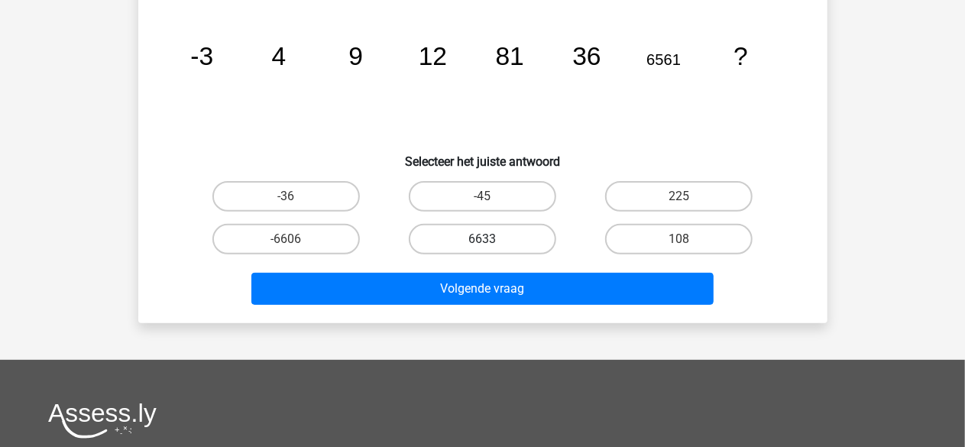
click at [509, 233] on label "6633" at bounding box center [482, 239] width 147 height 31
click at [492, 239] on input "6633" at bounding box center [487, 244] width 10 height 10
radio input "true"
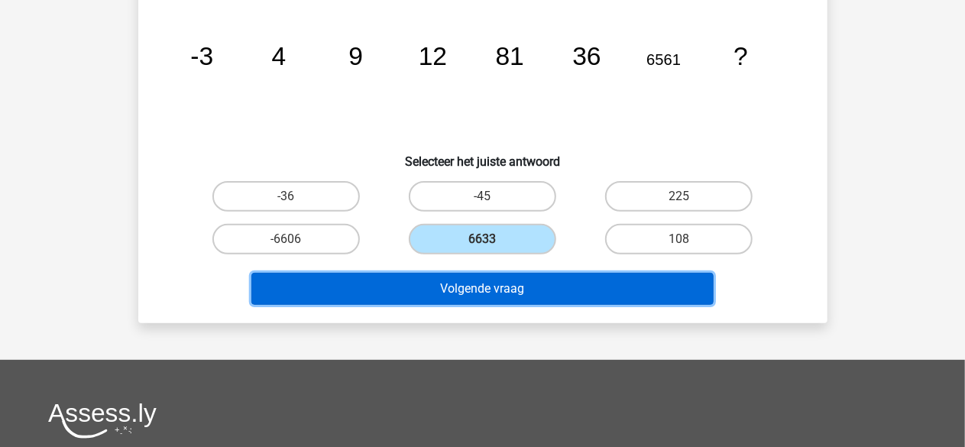
click at [532, 280] on button "Volgende vraag" at bounding box center [482, 289] width 462 height 32
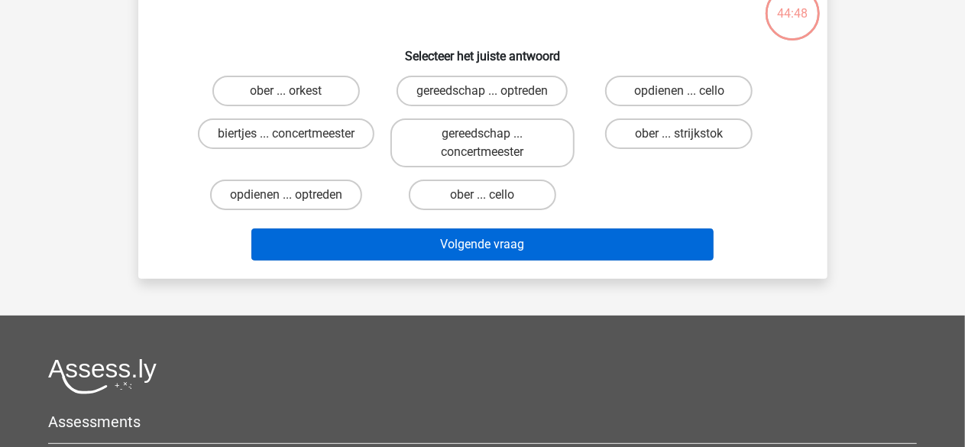
scroll to position [70, 0]
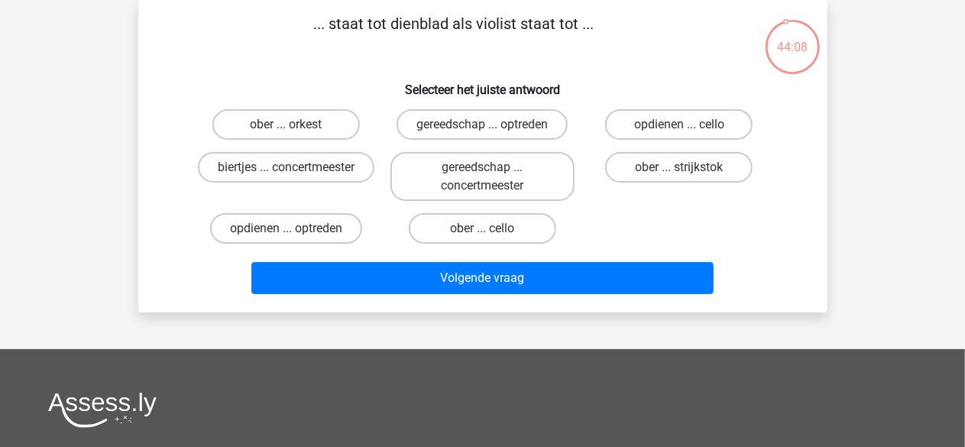
drag, startPoint x: 501, startPoint y: 236, endPoint x: 506, endPoint y: 245, distance: 10.2
click at [504, 234] on label "ober ... cello" at bounding box center [482, 228] width 147 height 31
click at [492, 234] on input "ober ... cello" at bounding box center [487, 233] width 10 height 10
radio input "true"
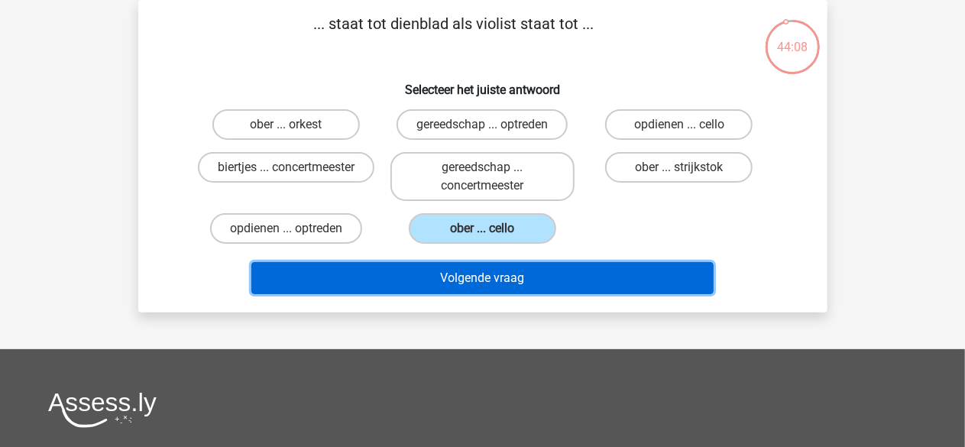
click at [500, 268] on button "Volgende vraag" at bounding box center [482, 278] width 462 height 32
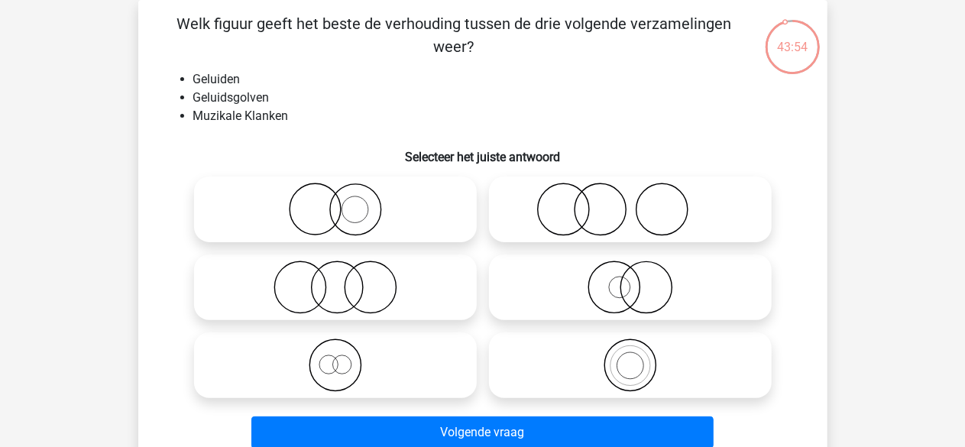
click at [631, 378] on icon at bounding box center [630, 364] width 270 height 53
click at [631, 357] on input "radio" at bounding box center [635, 353] width 10 height 10
radio input "true"
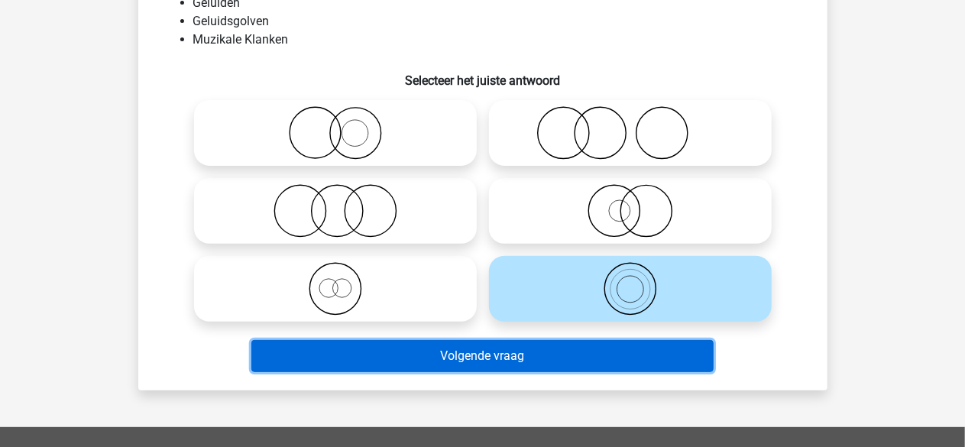
click at [528, 352] on button "Volgende vraag" at bounding box center [482, 356] width 462 height 32
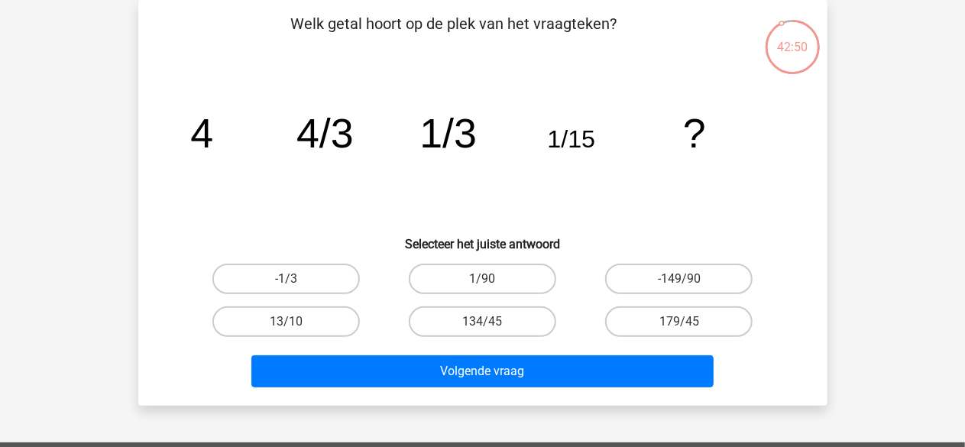
drag, startPoint x: 509, startPoint y: 328, endPoint x: 513, endPoint y: 341, distance: 13.5
click at [509, 328] on label "134/45" at bounding box center [482, 321] width 147 height 31
click at [492, 328] on input "134/45" at bounding box center [487, 327] width 10 height 10
radio input "true"
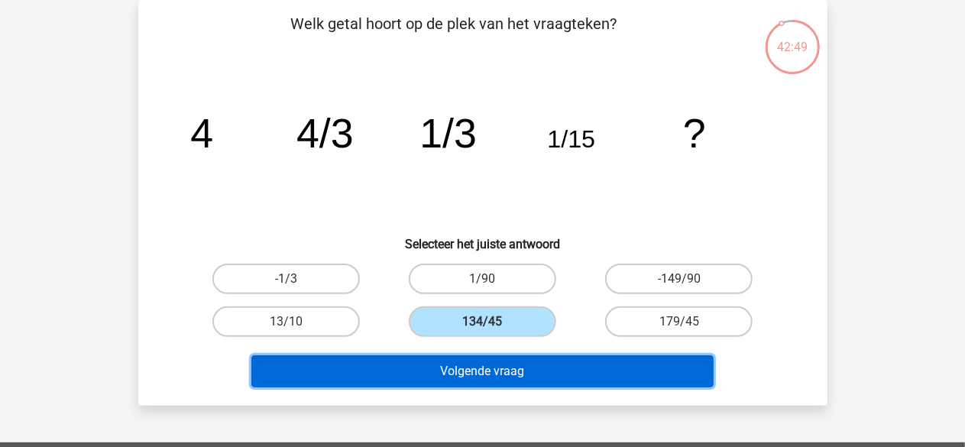
click at [522, 367] on button "Volgende vraag" at bounding box center [482, 371] width 462 height 32
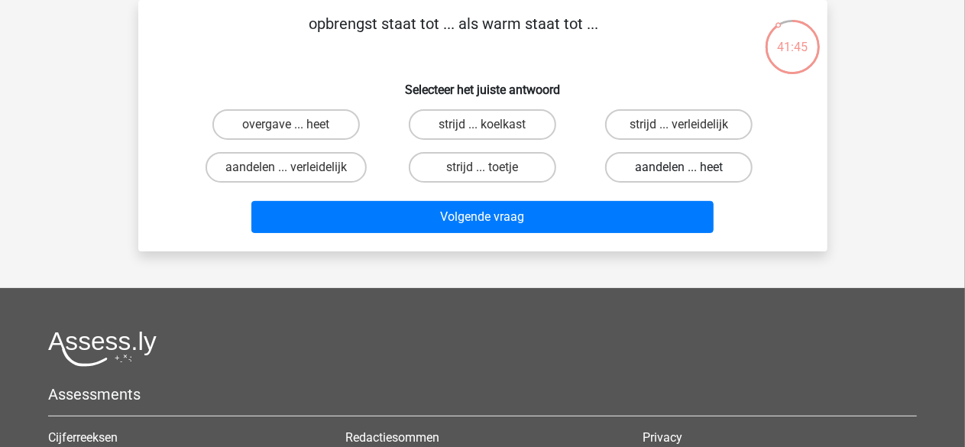
click at [727, 167] on label "aandelen ... heet" at bounding box center [678, 167] width 147 height 31
click at [689, 167] on input "aandelen ... heet" at bounding box center [684, 172] width 10 height 10
radio input "true"
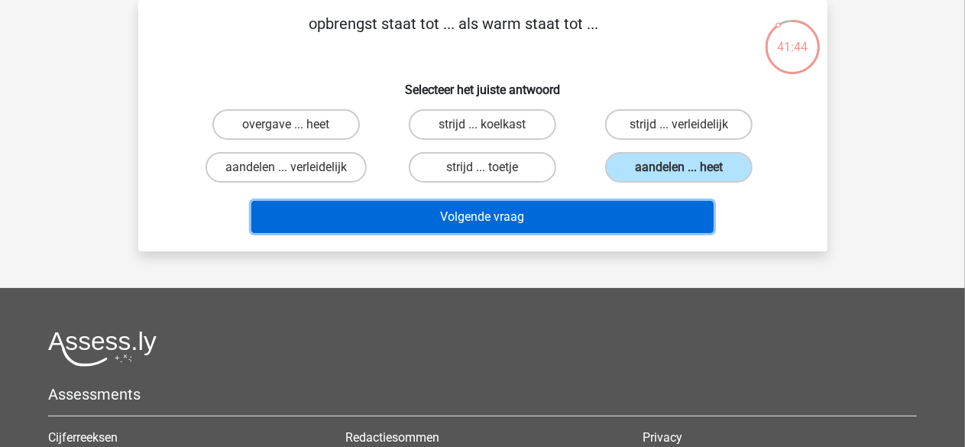
click at [478, 211] on button "Volgende vraag" at bounding box center [482, 217] width 462 height 32
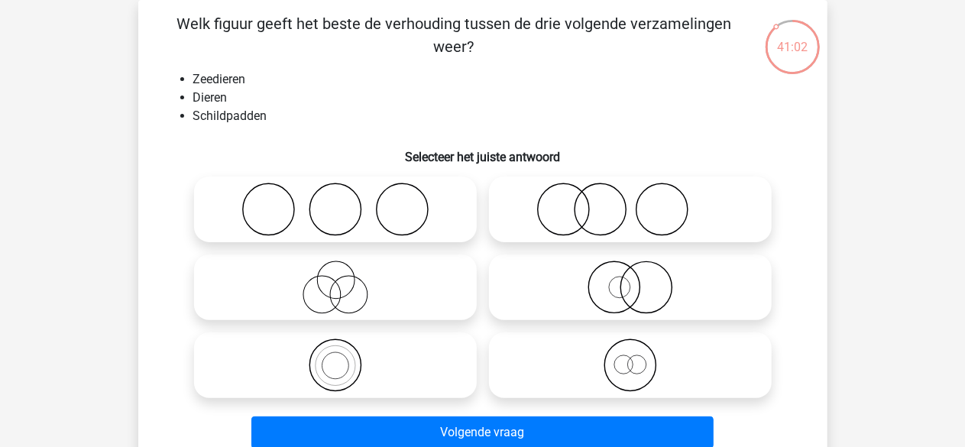
drag, startPoint x: 606, startPoint y: 290, endPoint x: 629, endPoint y: 373, distance: 85.6
click at [606, 290] on icon at bounding box center [630, 286] width 270 height 53
click at [630, 280] on input "radio" at bounding box center [635, 275] width 10 height 10
radio input "true"
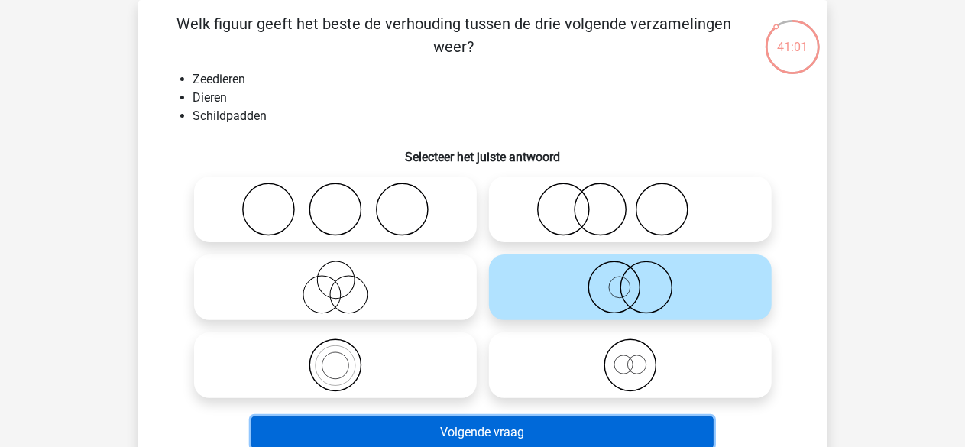
click at [609, 419] on button "Volgende vraag" at bounding box center [482, 432] width 462 height 32
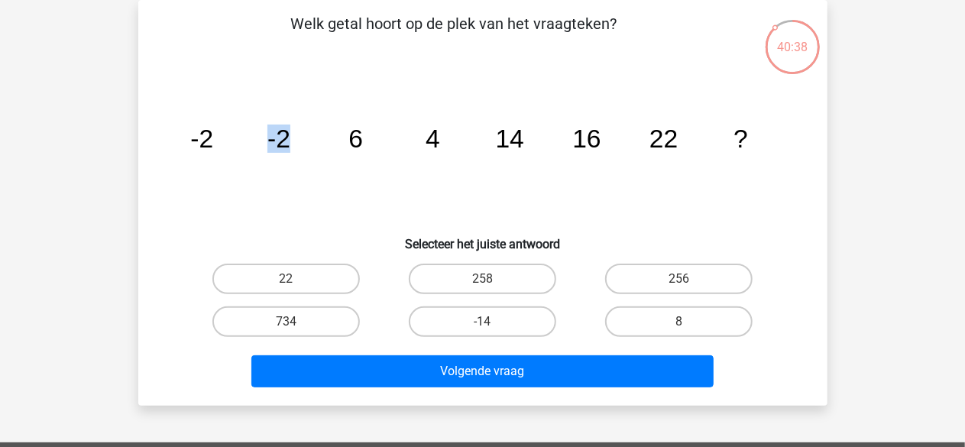
drag, startPoint x: 251, startPoint y: 178, endPoint x: 320, endPoint y: 179, distance: 68.8
click at [302, 182] on icon "image/svg+xml -2 -2 6 4 14 16 22 ?" at bounding box center [483, 147] width 616 height 154
click at [331, 176] on icon "image/svg+xml -2 -2 6 4 14 16 22 ?" at bounding box center [483, 147] width 616 height 154
drag, startPoint x: 293, startPoint y: 277, endPoint x: 385, endPoint y: 348, distance: 116.1
click at [296, 280] on label "22" at bounding box center [285, 279] width 147 height 31
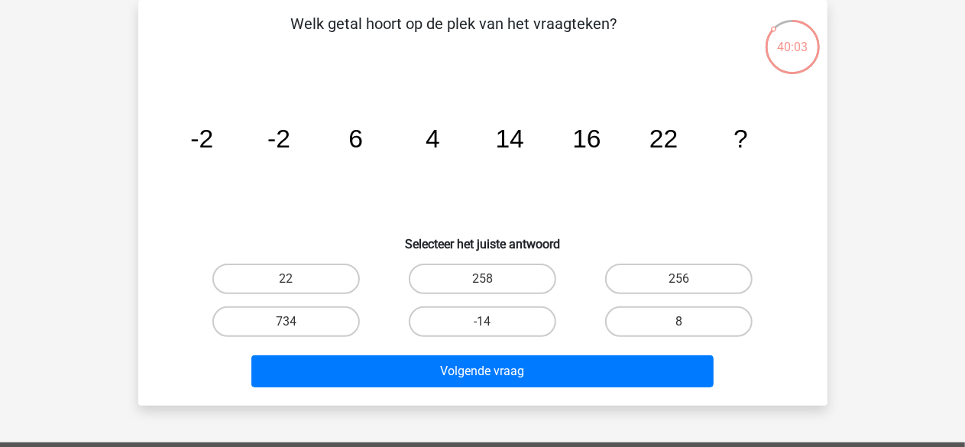
click at [296, 280] on input "22" at bounding box center [291, 284] width 10 height 10
radio input "true"
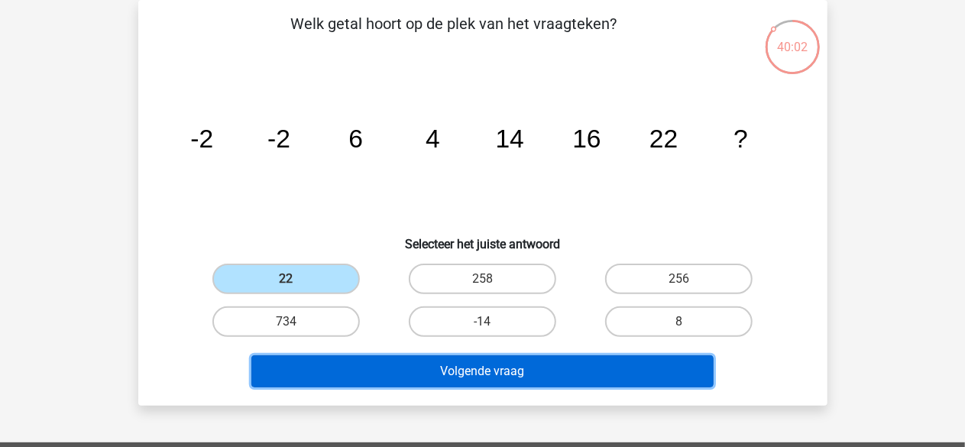
click at [517, 376] on button "Volgende vraag" at bounding box center [482, 371] width 462 height 32
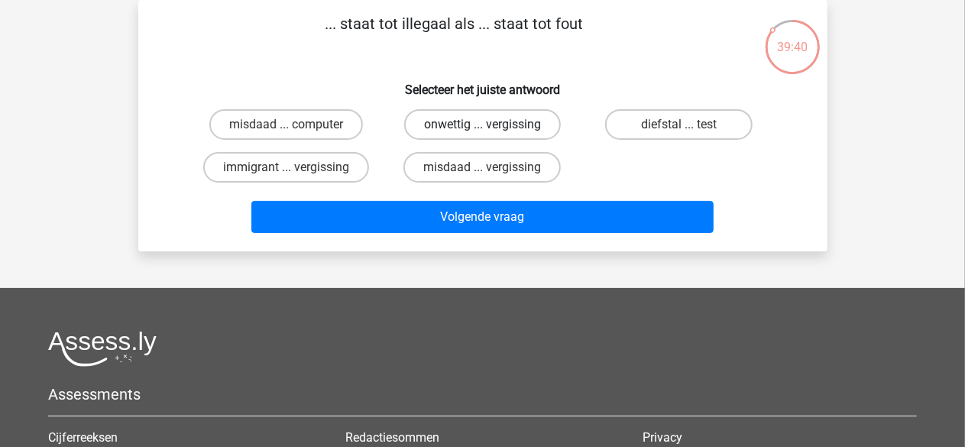
click at [509, 123] on label "onwettig ... vergissing" at bounding box center [482, 124] width 157 height 31
click at [492, 124] on input "onwettig ... vergissing" at bounding box center [487, 129] width 10 height 10
radio input "true"
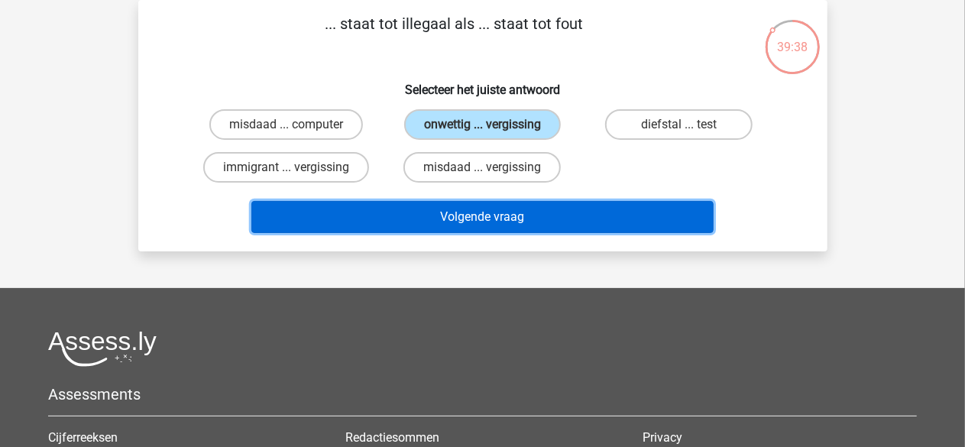
click at [525, 218] on button "Volgende vraag" at bounding box center [482, 217] width 462 height 32
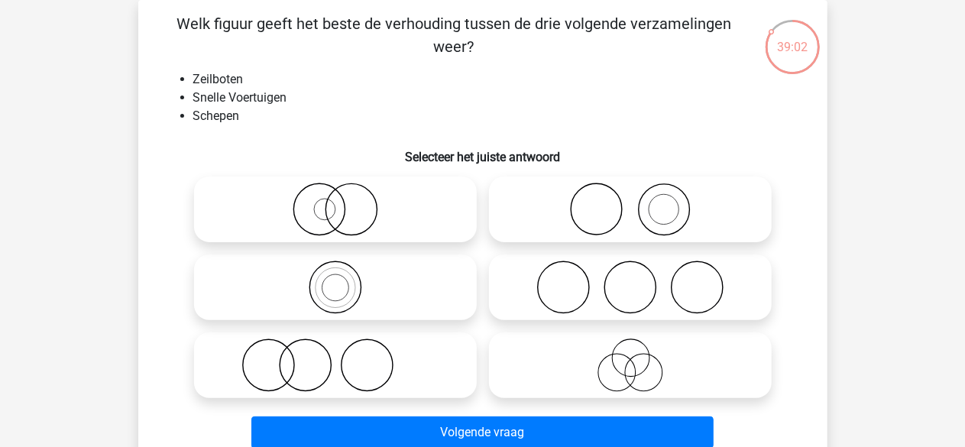
click at [331, 203] on icon at bounding box center [335, 209] width 270 height 53
click at [335, 202] on input "radio" at bounding box center [340, 197] width 10 height 10
radio input "true"
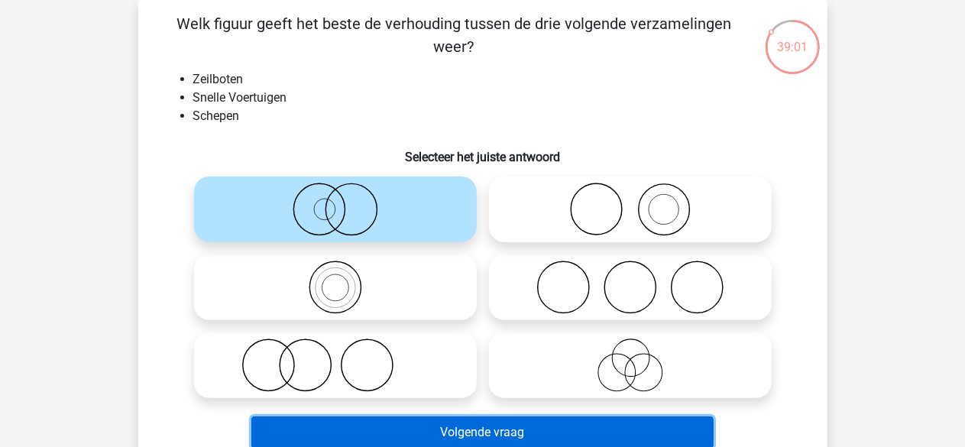
click at [451, 426] on button "Volgende vraag" at bounding box center [482, 432] width 462 height 32
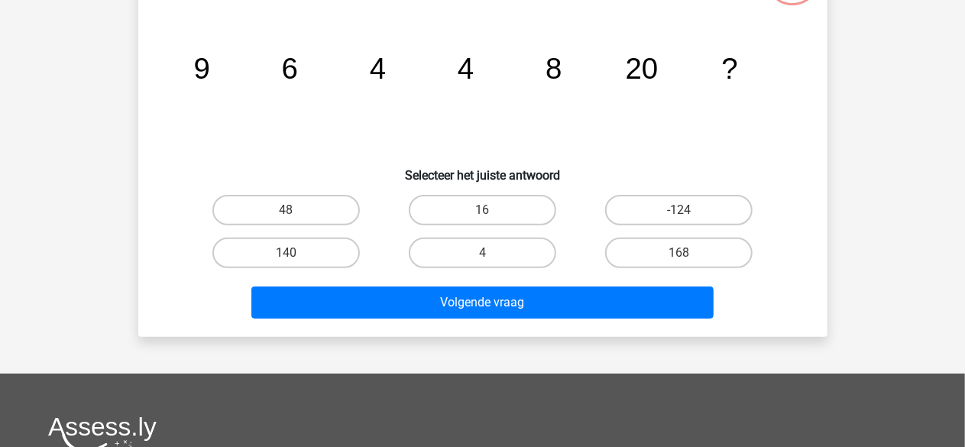
scroll to position [0, 0]
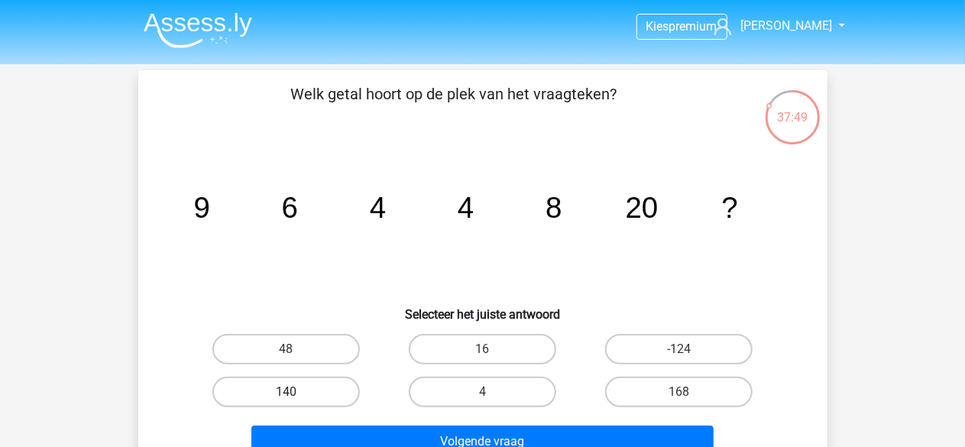
drag, startPoint x: 283, startPoint y: 387, endPoint x: 340, endPoint y: 405, distance: 59.9
click at [285, 386] on label "140" at bounding box center [285, 392] width 147 height 31
click at [286, 392] on input "140" at bounding box center [291, 397] width 10 height 10
radio input "true"
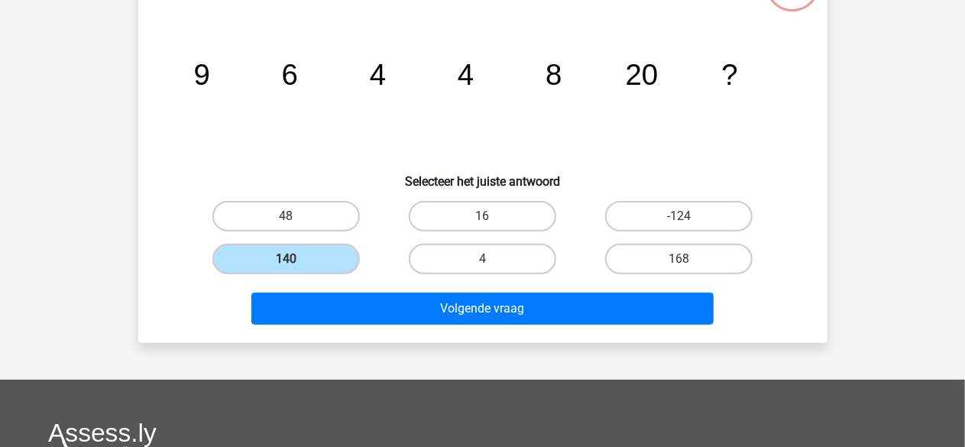
scroll to position [153, 0]
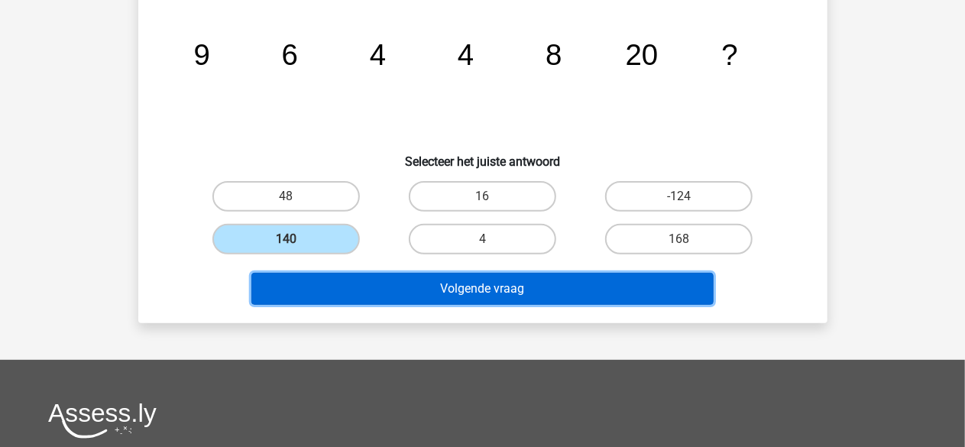
click at [478, 288] on button "Volgende vraag" at bounding box center [482, 289] width 462 height 32
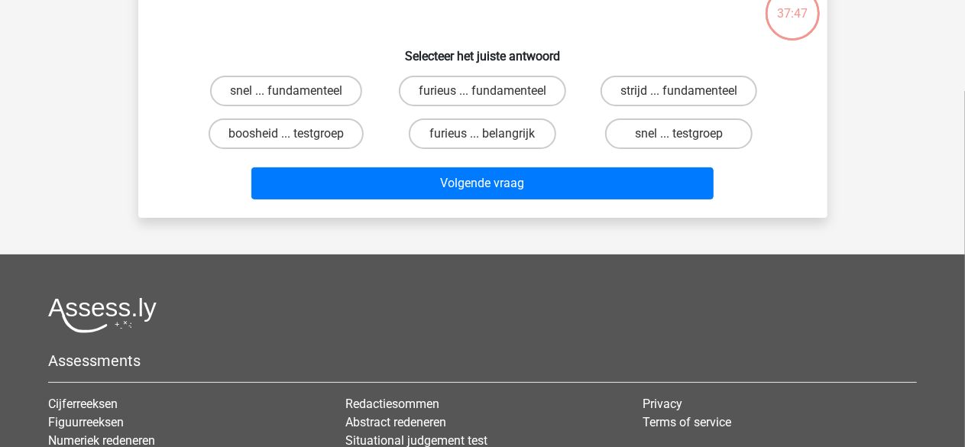
scroll to position [70, 0]
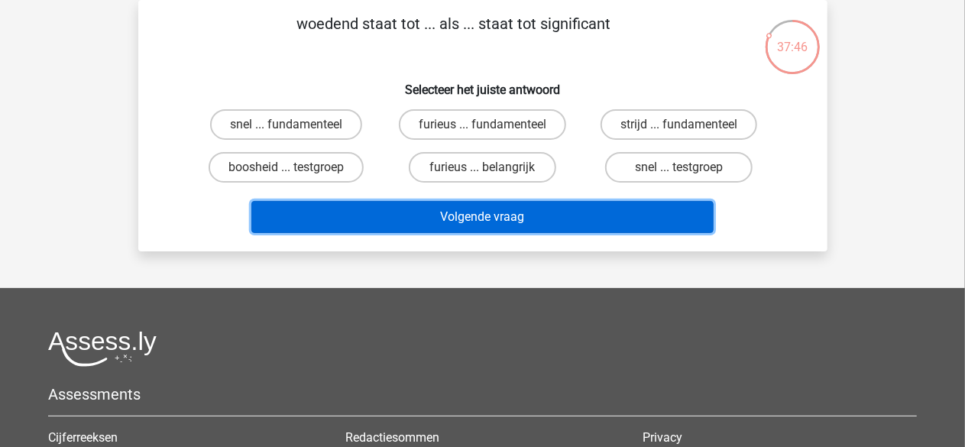
click at [512, 210] on button "Volgende vraag" at bounding box center [482, 217] width 462 height 32
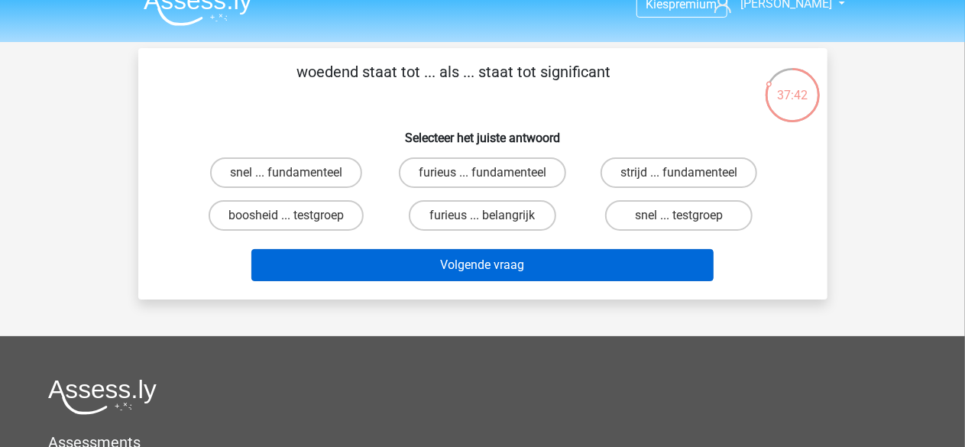
scroll to position [0, 0]
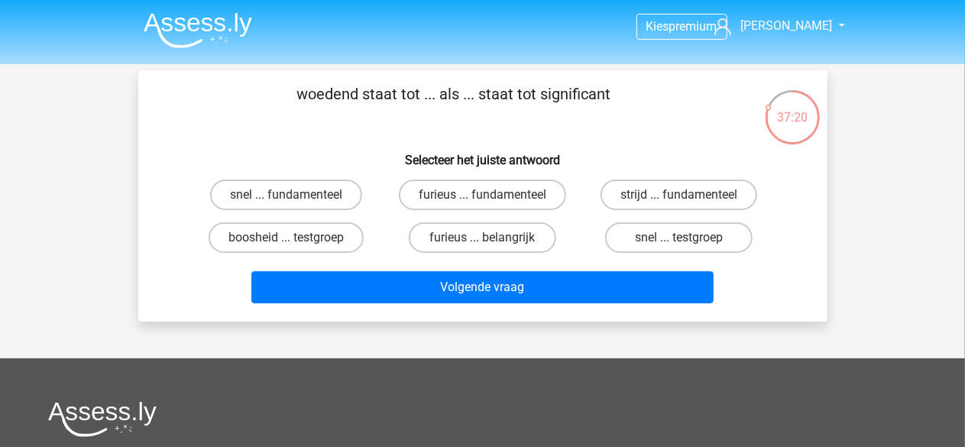
click at [799, 126] on div "37:20" at bounding box center [792, 108] width 57 height 38
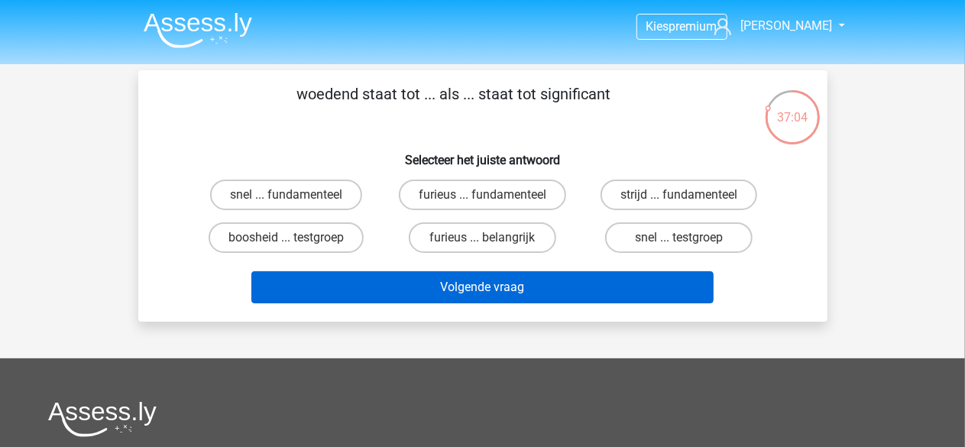
drag, startPoint x: 481, startPoint y: 234, endPoint x: 503, endPoint y: 273, distance: 44.4
click at [481, 237] on label "furieus ... belangrijk" at bounding box center [482, 237] width 147 height 31
click at [482, 238] on input "furieus ... belangrijk" at bounding box center [487, 243] width 10 height 10
radio input "true"
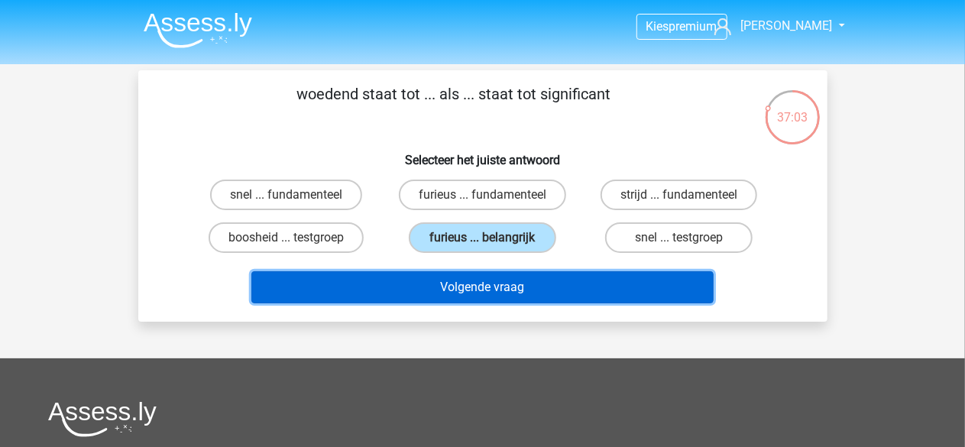
click at [496, 285] on button "Volgende vraag" at bounding box center [482, 287] width 462 height 32
